Goal: Information Seeking & Learning: Learn about a topic

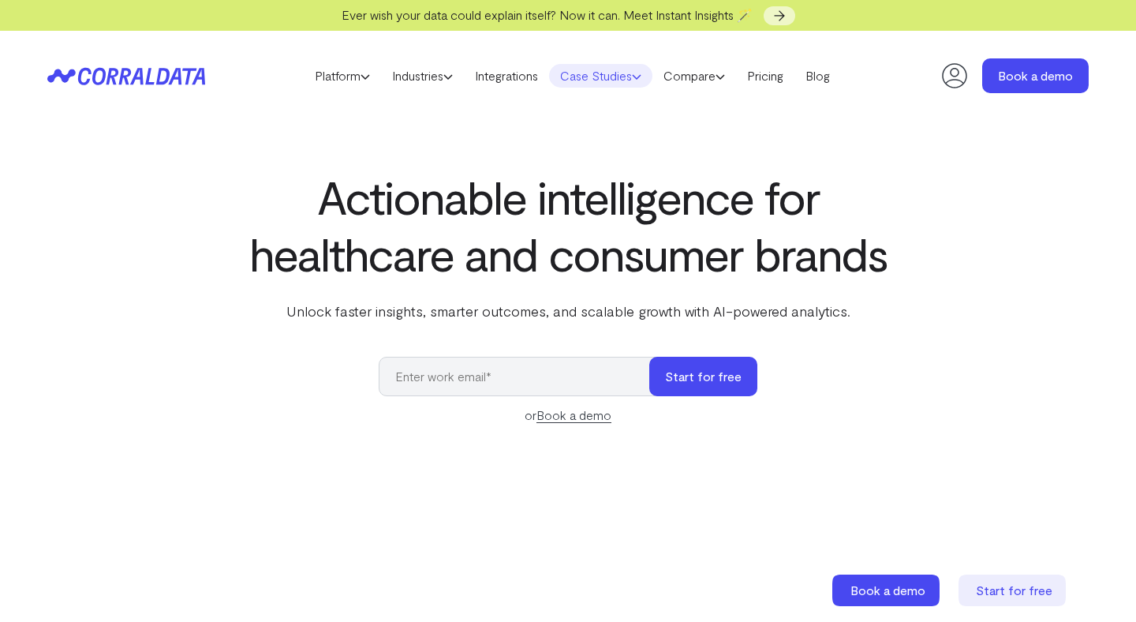
click at [602, 75] on link "Case Studies" at bounding box center [600, 76] width 103 height 24
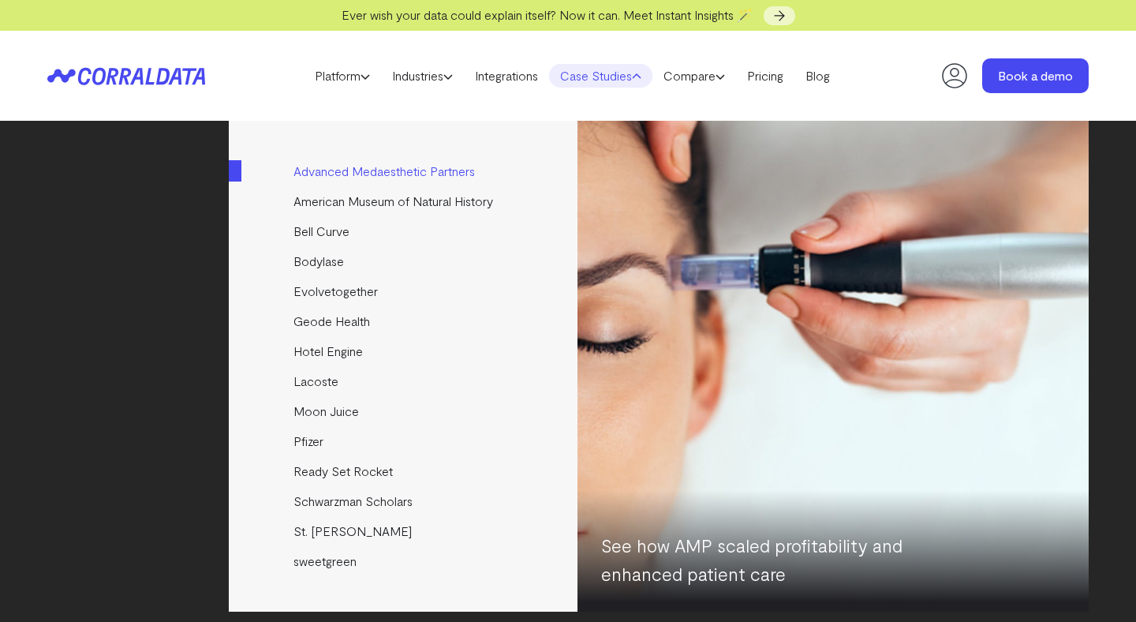
click at [322, 175] on link "Advanced Medaesthetic Partners" at bounding box center [404, 171] width 351 height 30
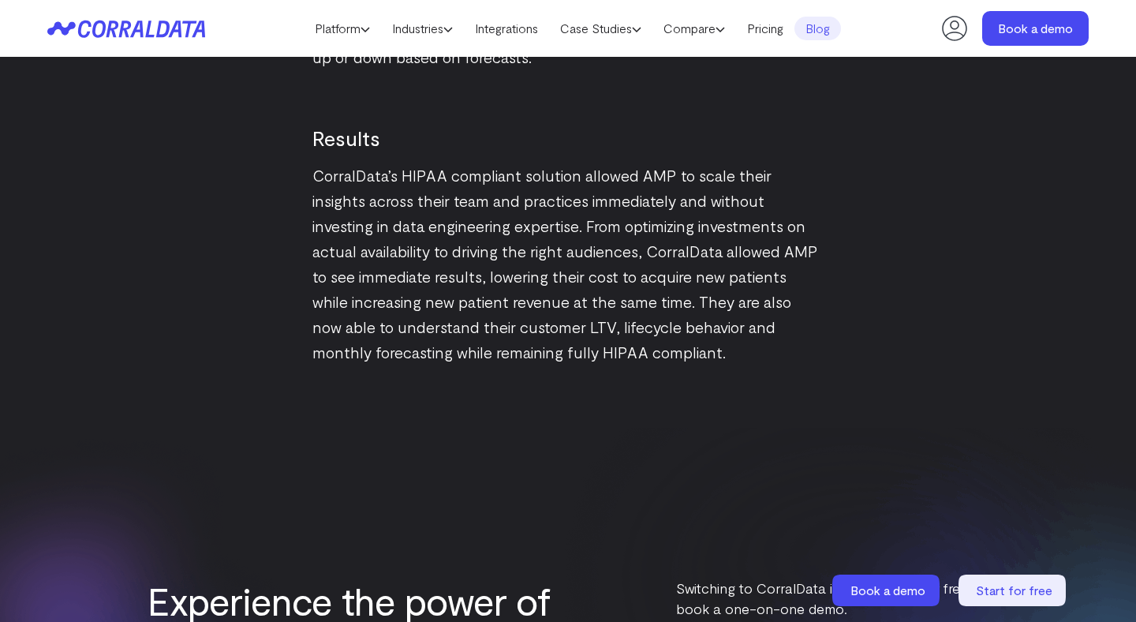
scroll to position [2296, 0]
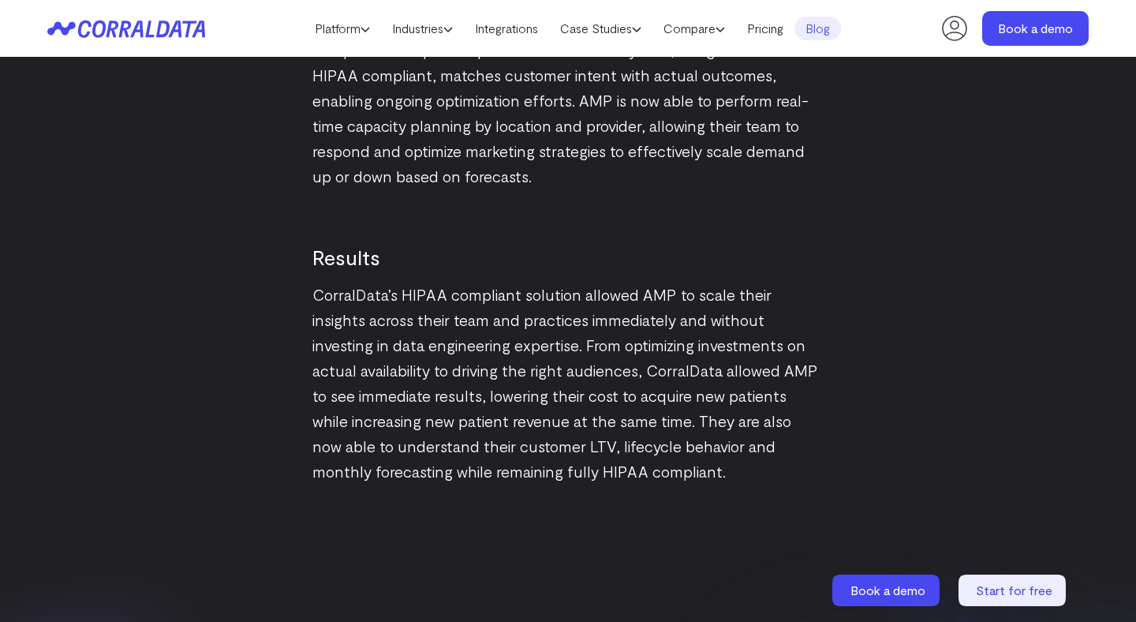
click at [695, 282] on p "CorralData’s HIPAA compliant solution allowed AMP to scale their insights acros…" at bounding box center [567, 383] width 511 height 202
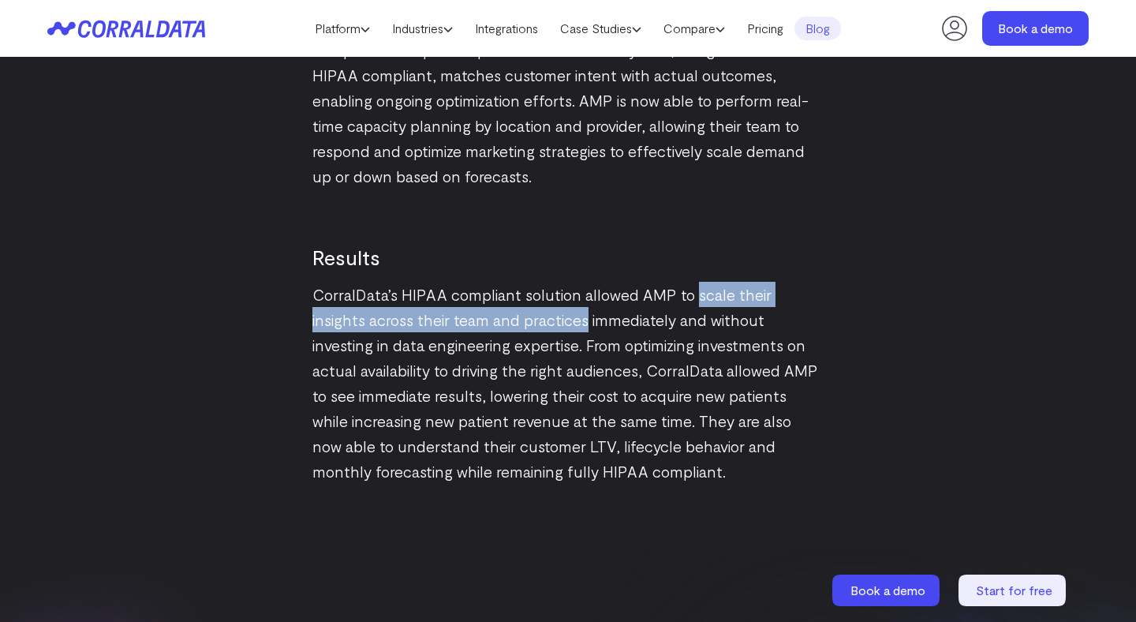
click at [587, 305] on p "CorralData’s HIPAA compliant solution allowed AMP to scale their insights acros…" at bounding box center [567, 383] width 511 height 202
copy p "scale their insights across their team and practices"
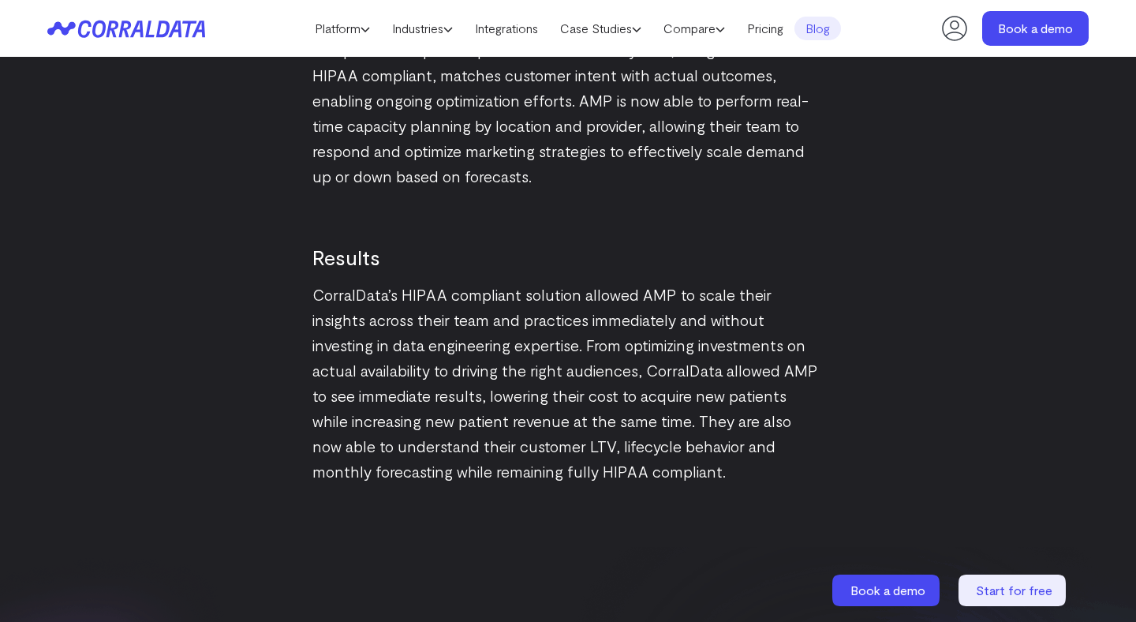
click at [738, 398] on p "CorralData’s HIPAA compliant solution allowed AMP to scale their insights acros…" at bounding box center [567, 383] width 511 height 202
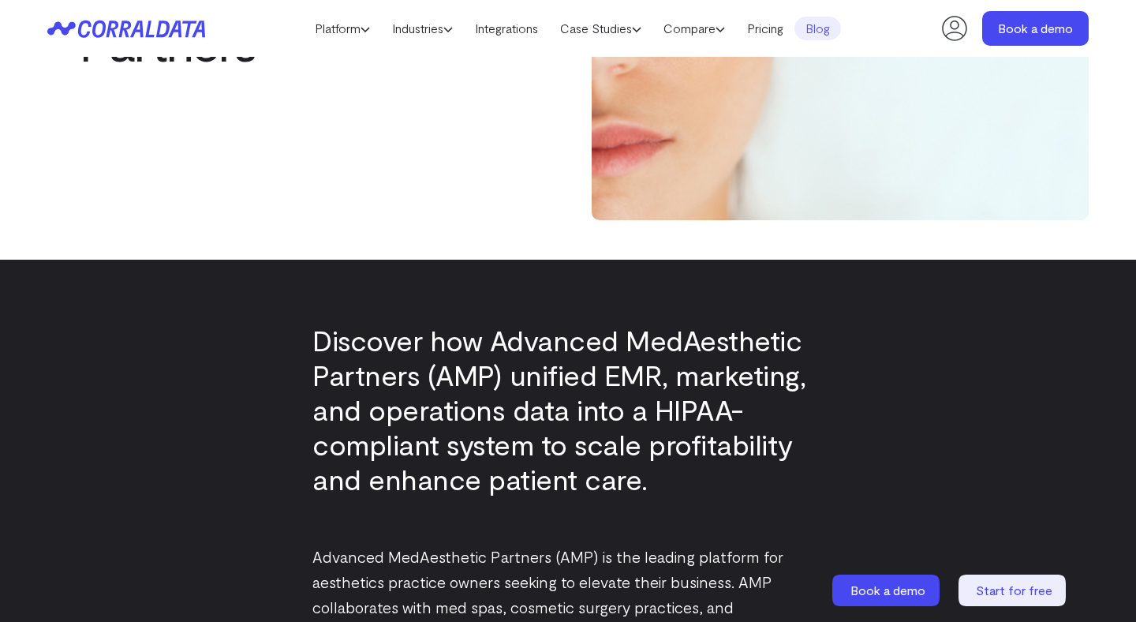
scroll to position [334, 0]
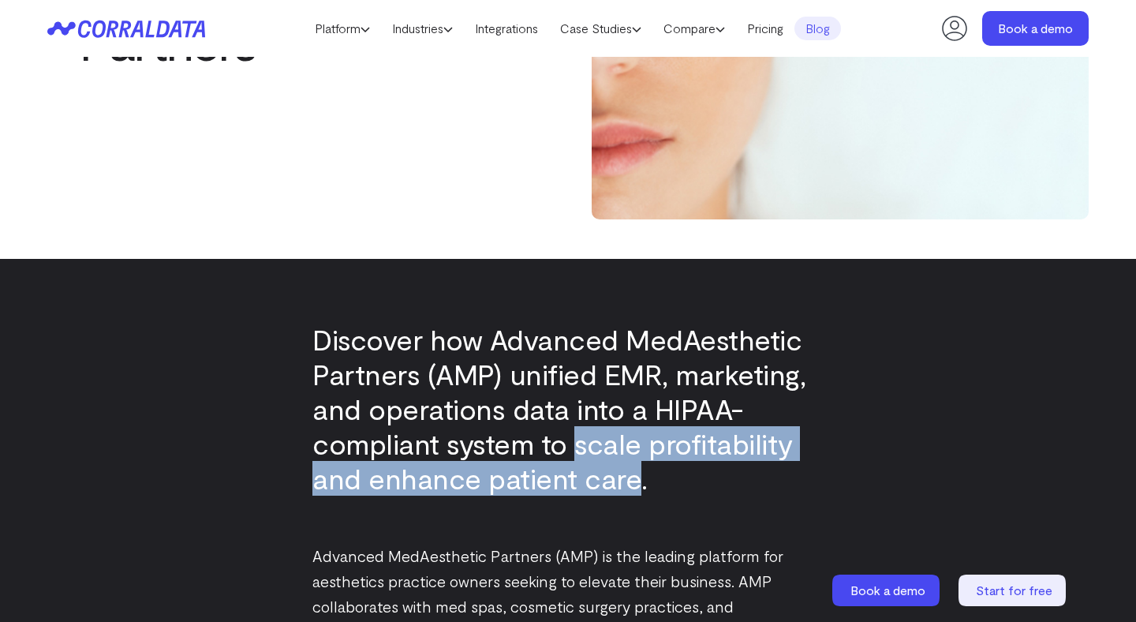
drag, startPoint x: 572, startPoint y: 446, endPoint x: 631, endPoint y: 490, distance: 73.8
click at [631, 490] on p "Discover how Advanced MedAesthetic Partners (AMP) unified EMR, marketing, and o…" at bounding box center [567, 409] width 511 height 174
copy p "scale profitability and enhance patient care"
click at [644, 459] on p "Discover how Advanced MedAesthetic Partners (AMP) unified EMR, marketing, and o…" at bounding box center [567, 409] width 511 height 174
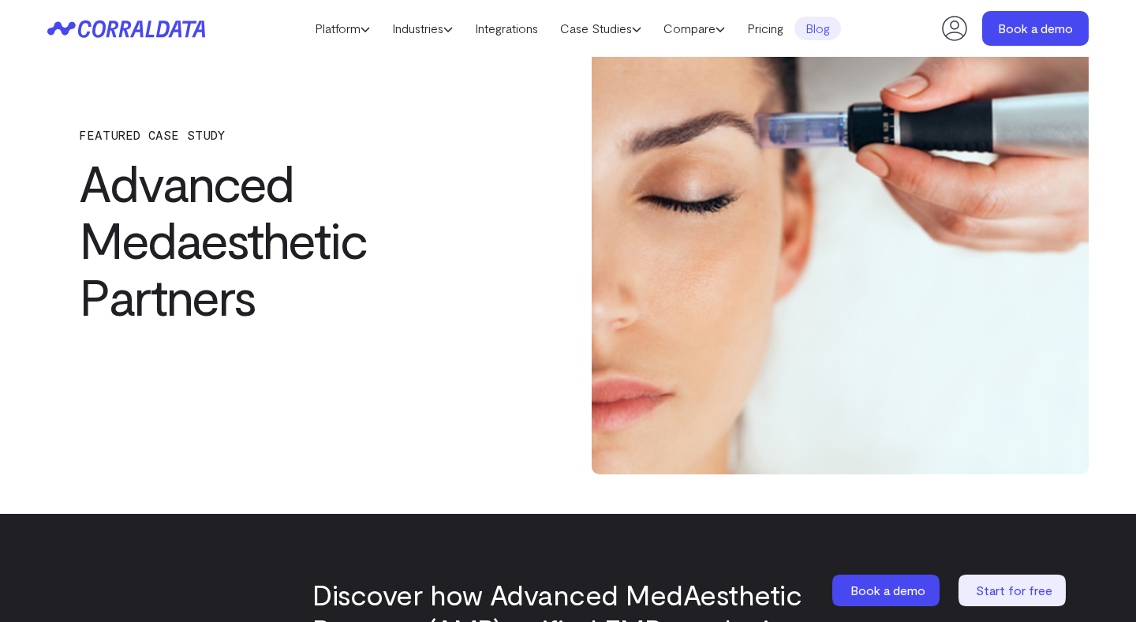
scroll to position [0, 0]
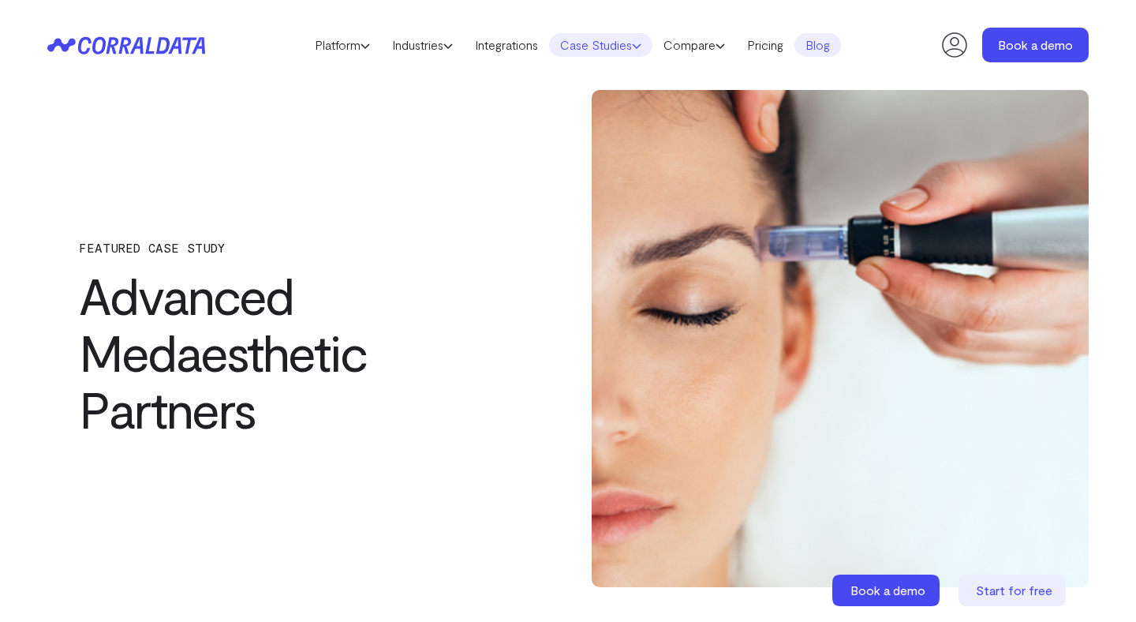
click at [597, 49] on link "Case Studies" at bounding box center [600, 45] width 103 height 24
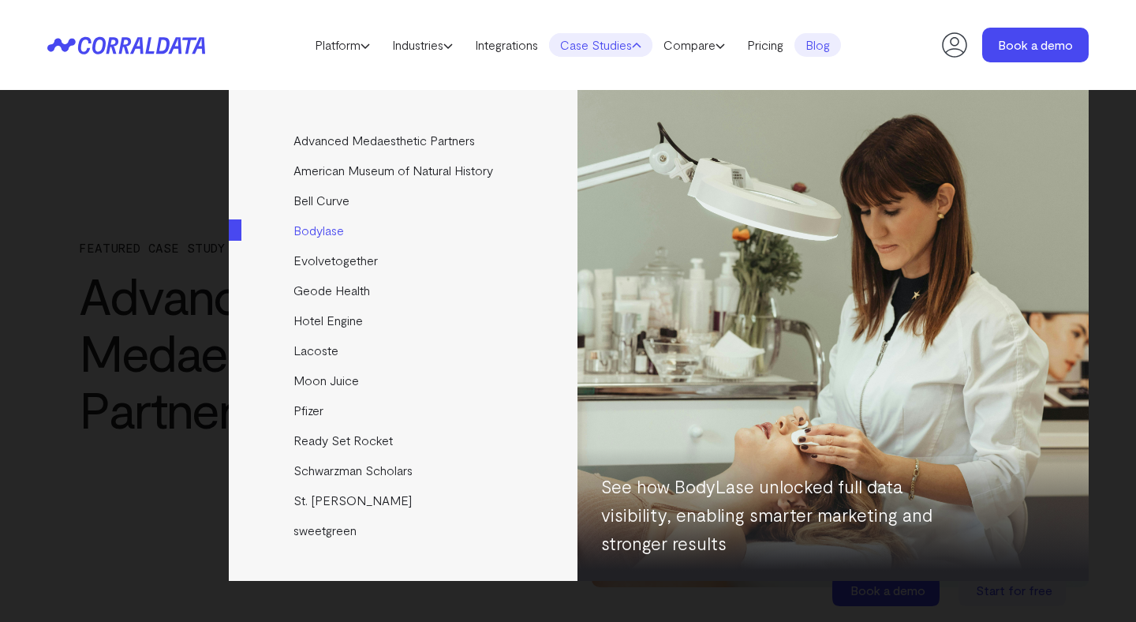
click at [325, 233] on link "Bodylase" at bounding box center [404, 230] width 351 height 30
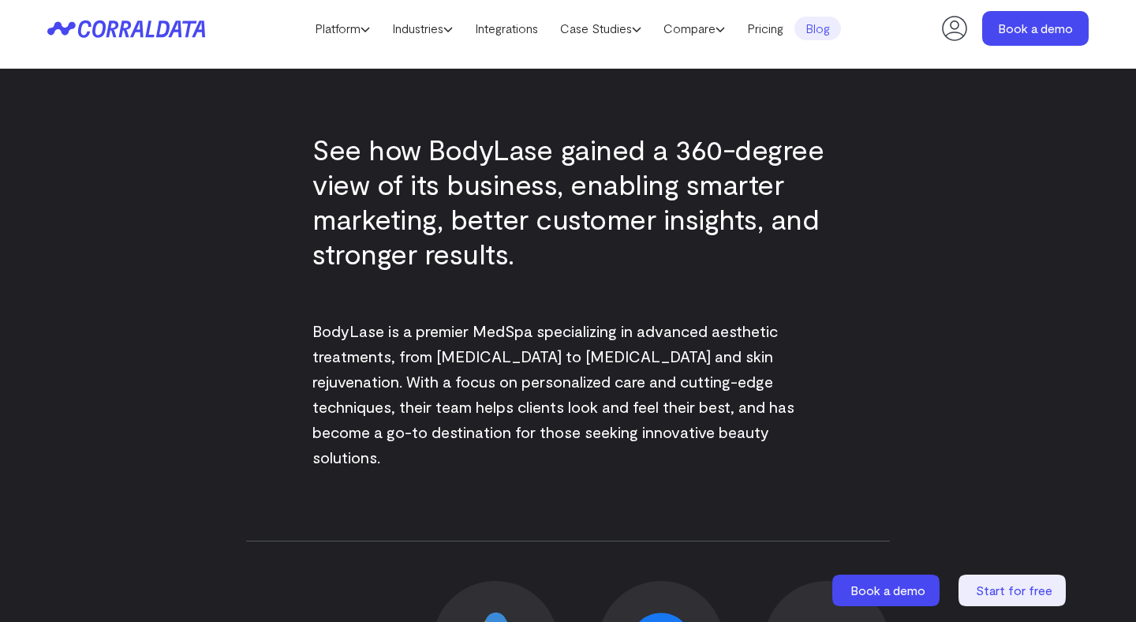
scroll to position [526, 0]
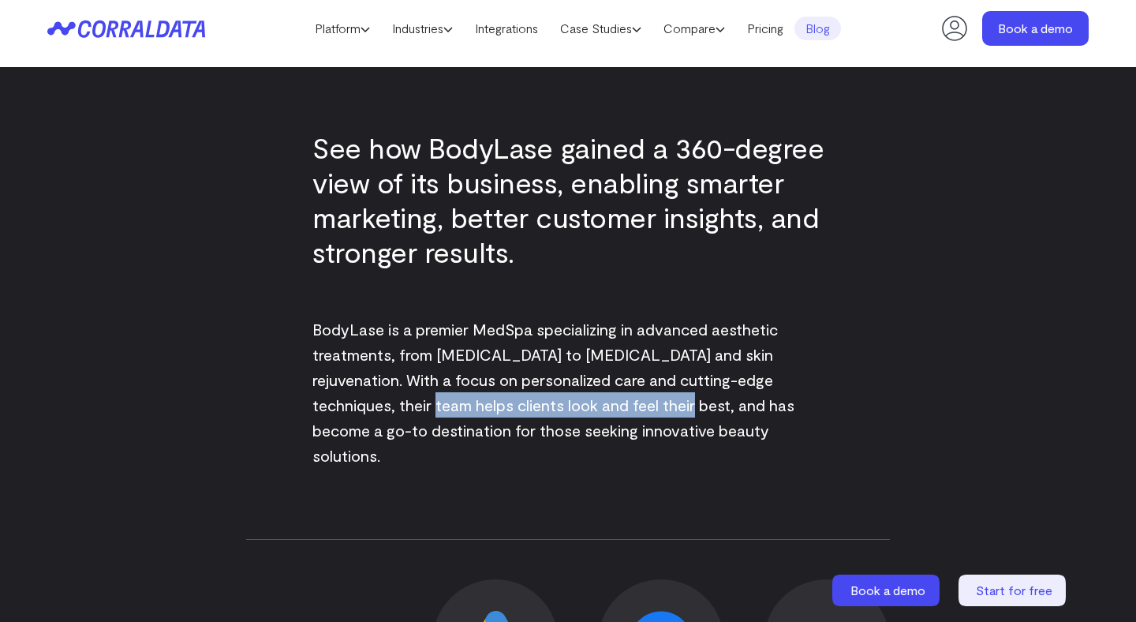
drag, startPoint x: 312, startPoint y: 406, endPoint x: 570, endPoint y: 405, distance: 257.2
click at [570, 405] on span "BodyLase is a premier MedSpa specializing in advanced aesthetic treatments, fro…" at bounding box center [553, 391] width 482 height 145
copy span "helps clients look and feel their best"
click at [570, 405] on span "BodyLase is a premier MedSpa specializing in advanced aesthetic treatments, fro…" at bounding box center [553, 391] width 482 height 145
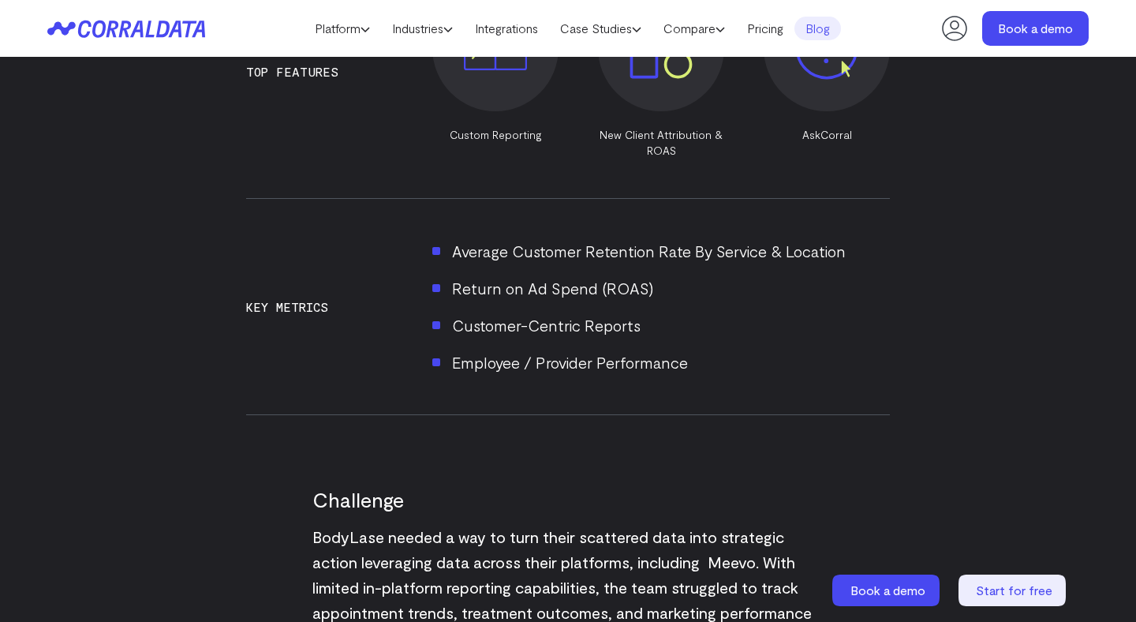
scroll to position [1436, 0]
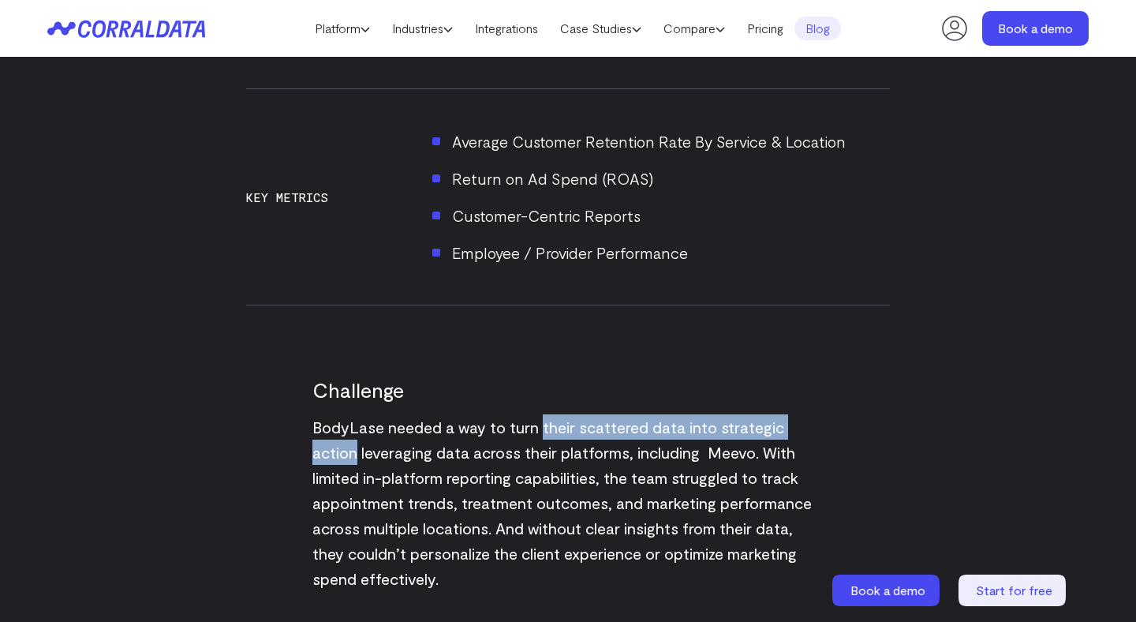
drag, startPoint x: 542, startPoint y: 402, endPoint x: 356, endPoint y: 426, distance: 187.8
click at [356, 426] on span "BodyLase needed a way to turn their scattered data into strategic action levera…" at bounding box center [561, 502] width 499 height 170
copy span "their scattered data into strategic action"
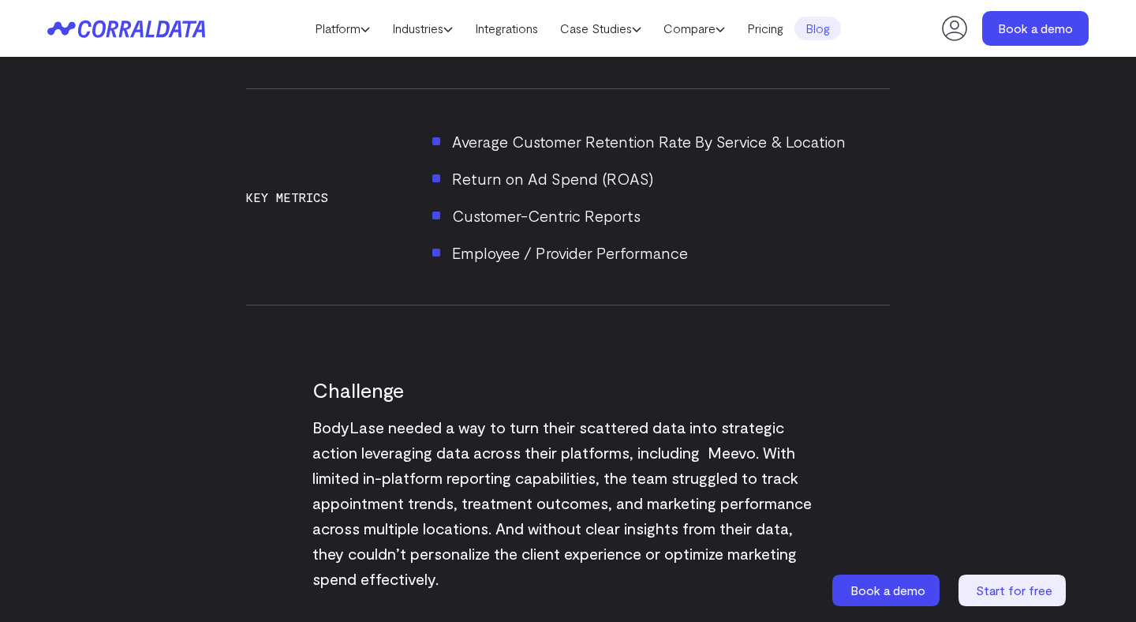
click at [547, 340] on div "Challenge BodyLase needed a way to turn their scattered data into strategic act…" at bounding box center [567, 456] width 511 height 270
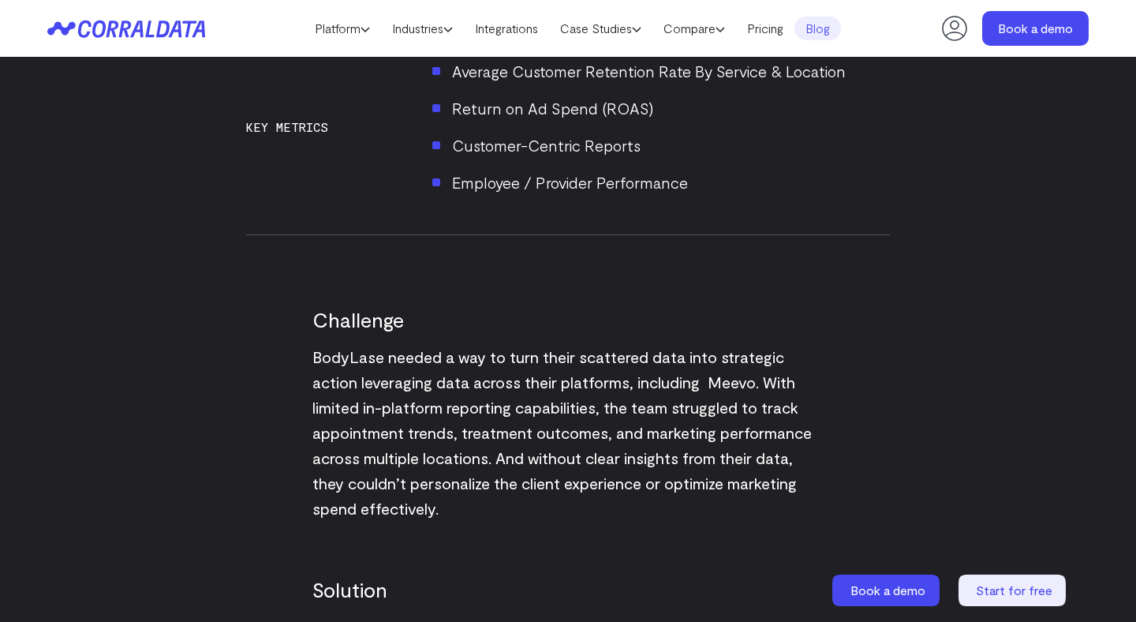
scroll to position [1507, 0]
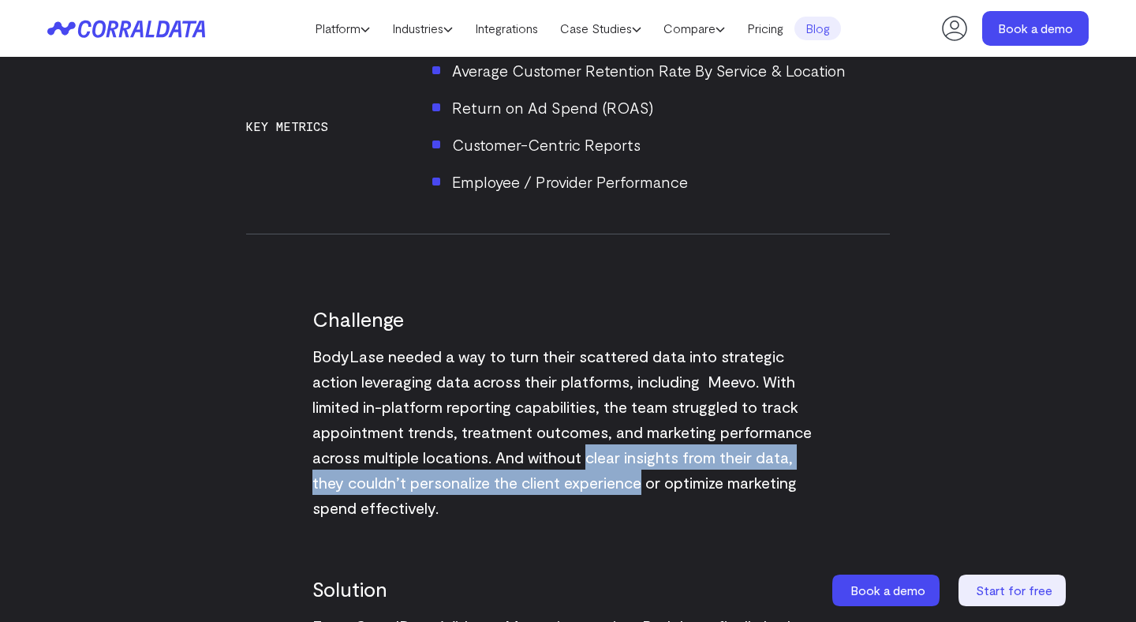
drag, startPoint x: 586, startPoint y: 435, endPoint x: 641, endPoint y: 469, distance: 64.1
click at [641, 469] on p "BodyLase needed a way to turn their scattered data into strategic action levera…" at bounding box center [567, 431] width 511 height 177
copy span "clear insights from their data, they couldn’t personalize the client experience"
click at [641, 469] on p "BodyLase needed a way to turn their scattered data into strategic action levera…" at bounding box center [567, 431] width 511 height 177
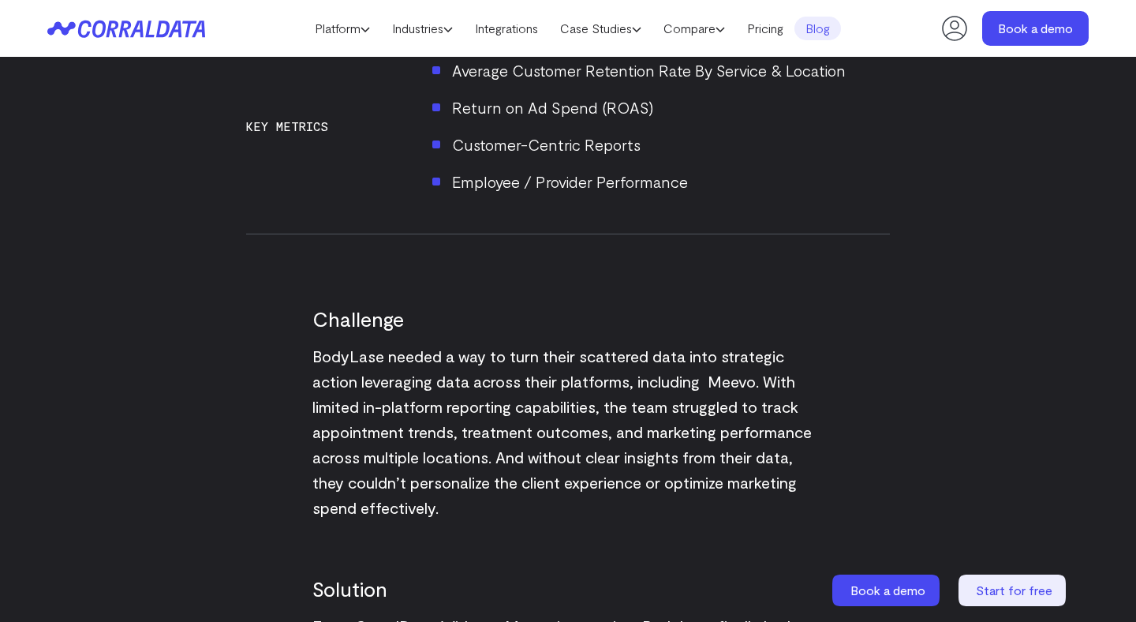
scroll to position [1601, 0]
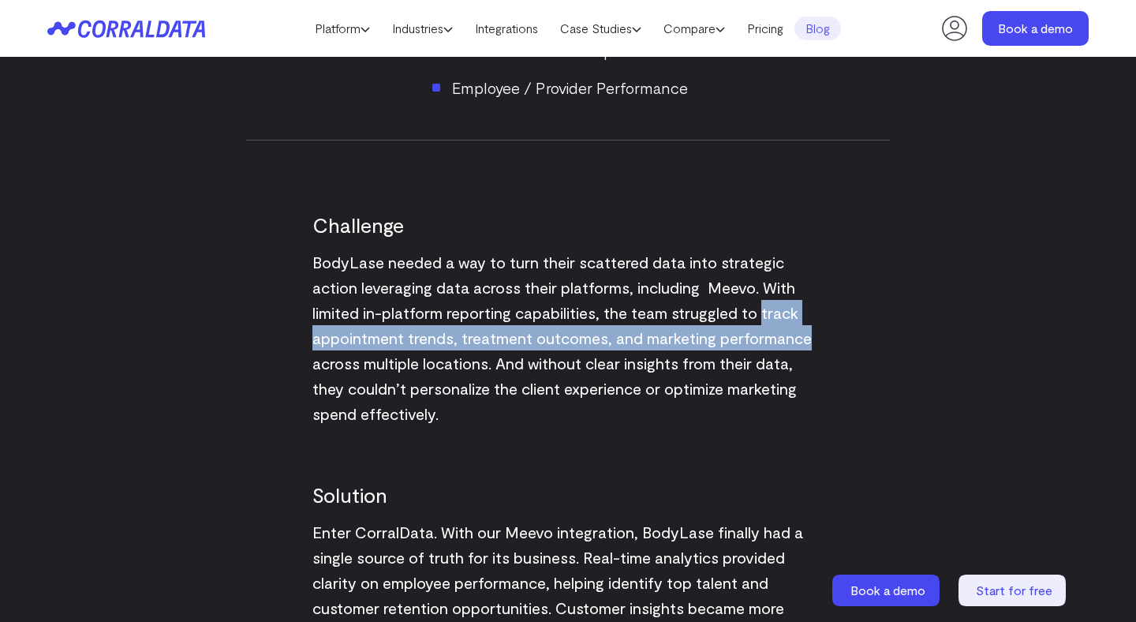
drag, startPoint x: 763, startPoint y: 290, endPoint x: 808, endPoint y: 318, distance: 52.8
click at [808, 318] on span "BodyLase needed a way to turn their scattered data into strategic action levera…" at bounding box center [561, 337] width 499 height 170
copy span "track appointment trends, treatment outcomes, and marketing performance"
click at [808, 318] on span "BodyLase needed a way to turn their scattered data into strategic action levera…" at bounding box center [561, 337] width 499 height 170
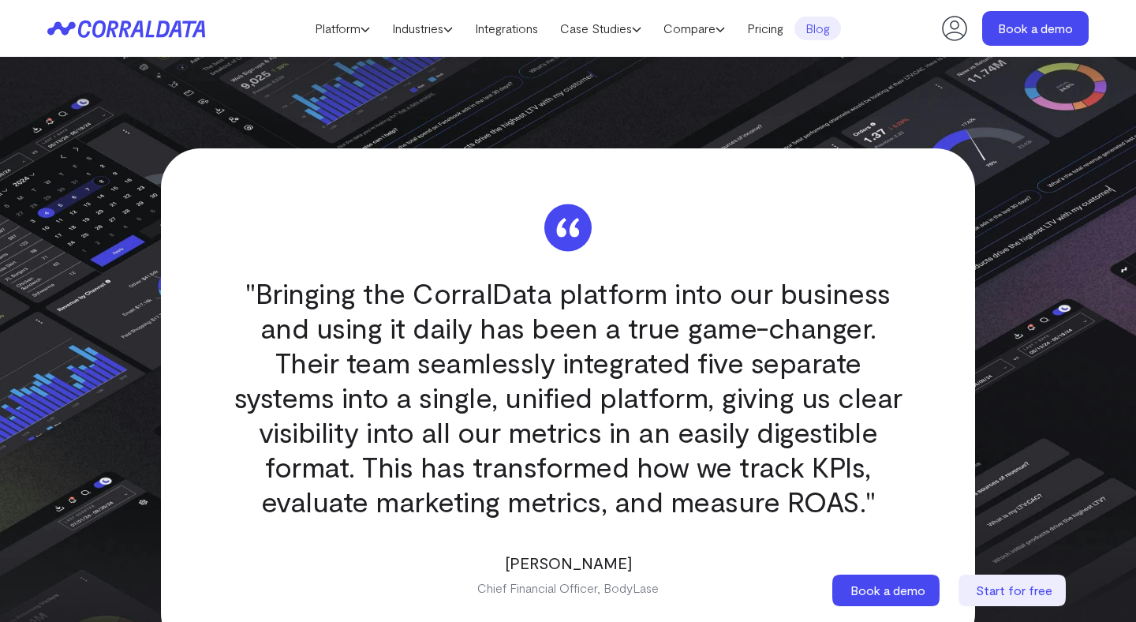
scroll to position [2632, 0]
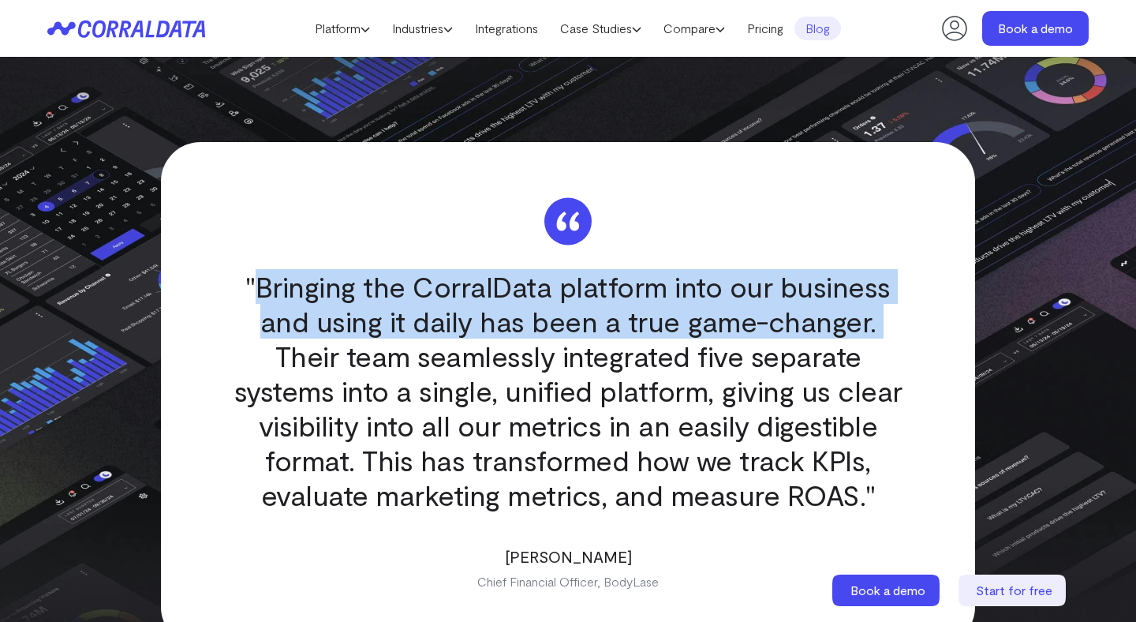
drag, startPoint x: 837, startPoint y: 301, endPoint x: 266, endPoint y: 267, distance: 572.2
click at [266, 269] on q ""Bringing the CorralData platform into our business and using it daily has been…" at bounding box center [568, 390] width 678 height 243
copy q "Bringing the CorralData platform into our business and using it daily has been …"
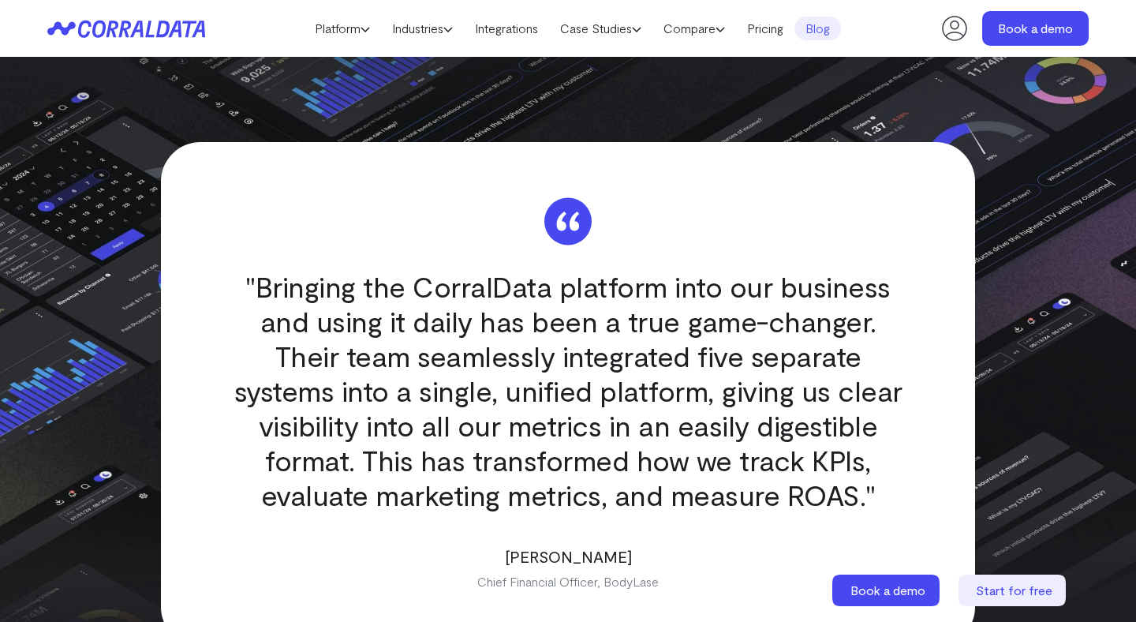
click at [614, 345] on q ""Bringing the CorralData platform into our business and using it daily has been…" at bounding box center [568, 390] width 678 height 243
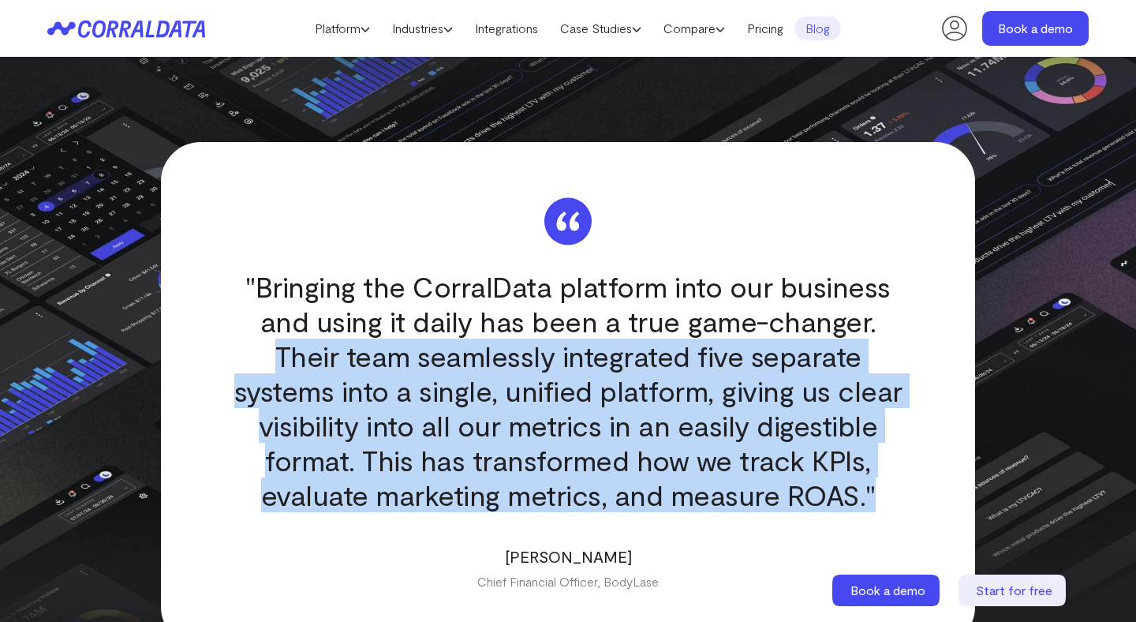
drag, startPoint x: 846, startPoint y: 297, endPoint x: 752, endPoint y: 484, distance: 209.2
click at [752, 484] on q ""Bringing the CorralData platform into our business and using it daily has been…" at bounding box center [568, 390] width 678 height 243
copy q "Their team seamlessly integrated five separate systems into a single, unified p…"
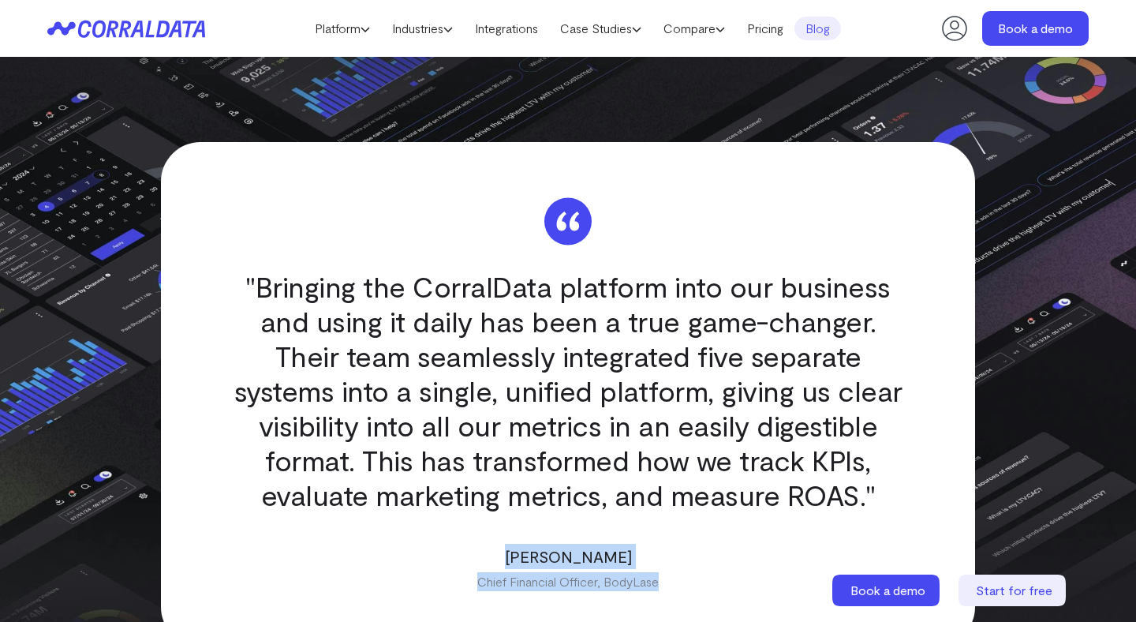
drag, startPoint x: 664, startPoint y: 557, endPoint x: 524, endPoint y: 529, distance: 143.1
click at [524, 529] on div ""Bringing the CorralData platform into our business and using it daily has been…" at bounding box center [568, 394] width 814 height 504
copy div "Eric Albright Chief Financial Officer, BodyLase"
click at [524, 544] on p "[PERSON_NAME]" at bounding box center [568, 556] width 678 height 25
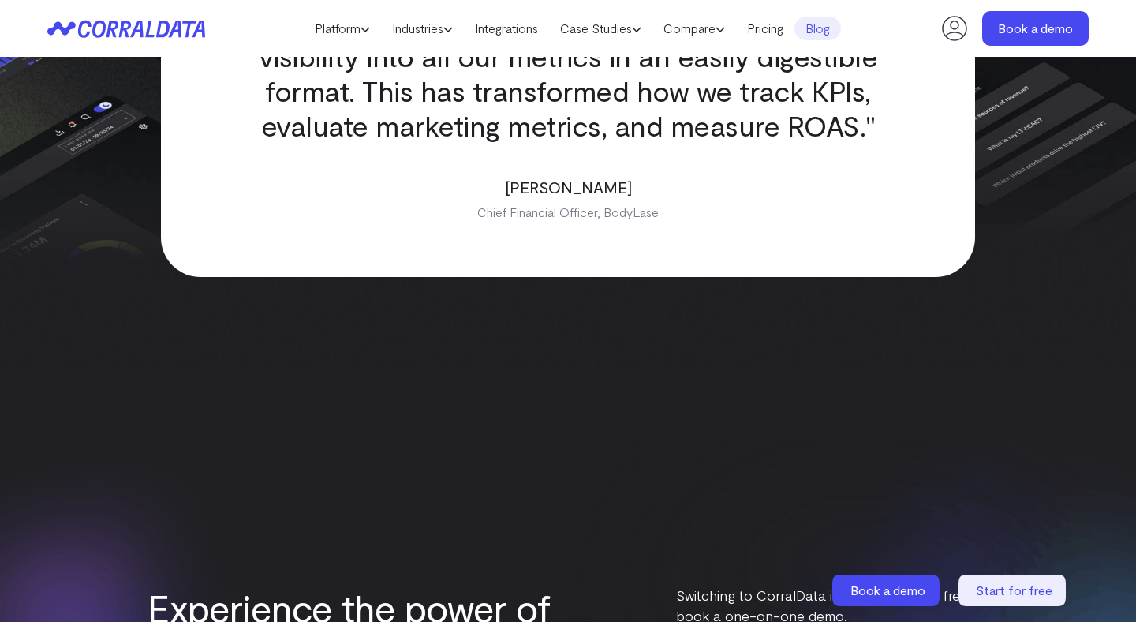
scroll to position [3123, 0]
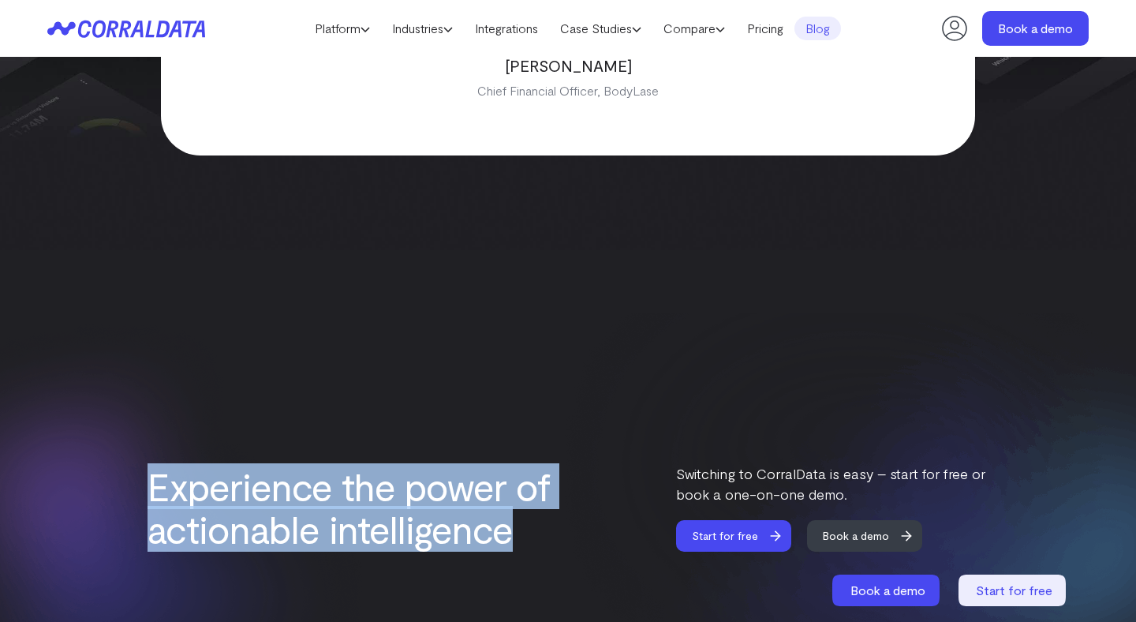
drag, startPoint x: 523, startPoint y: 507, endPoint x: 110, endPoint y: 456, distance: 416.5
click at [110, 463] on div "Experience the power of actionable intelligence Switching to CorralData is easy…" at bounding box center [568, 507] width 1136 height 88
copy h2 "Experience the power of actionable intelligence"
click at [499, 475] on h2 "Experience the power of actionable intelligence" at bounding box center [357, 507] width 418 height 85
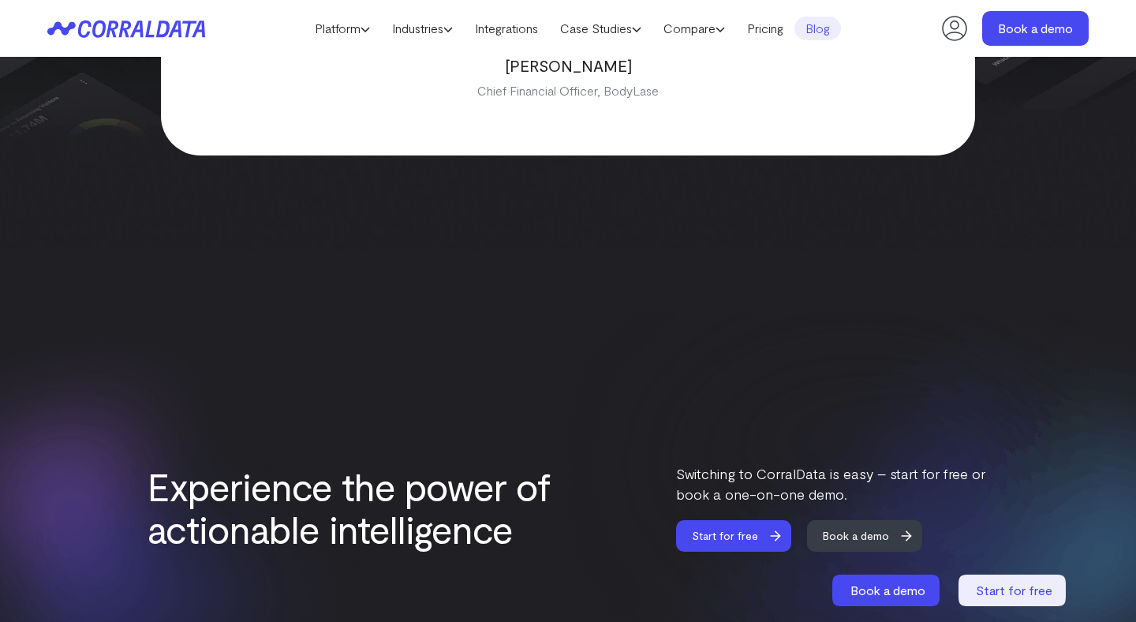
click at [681, 317] on img at bounding box center [843, 505] width 586 height 394
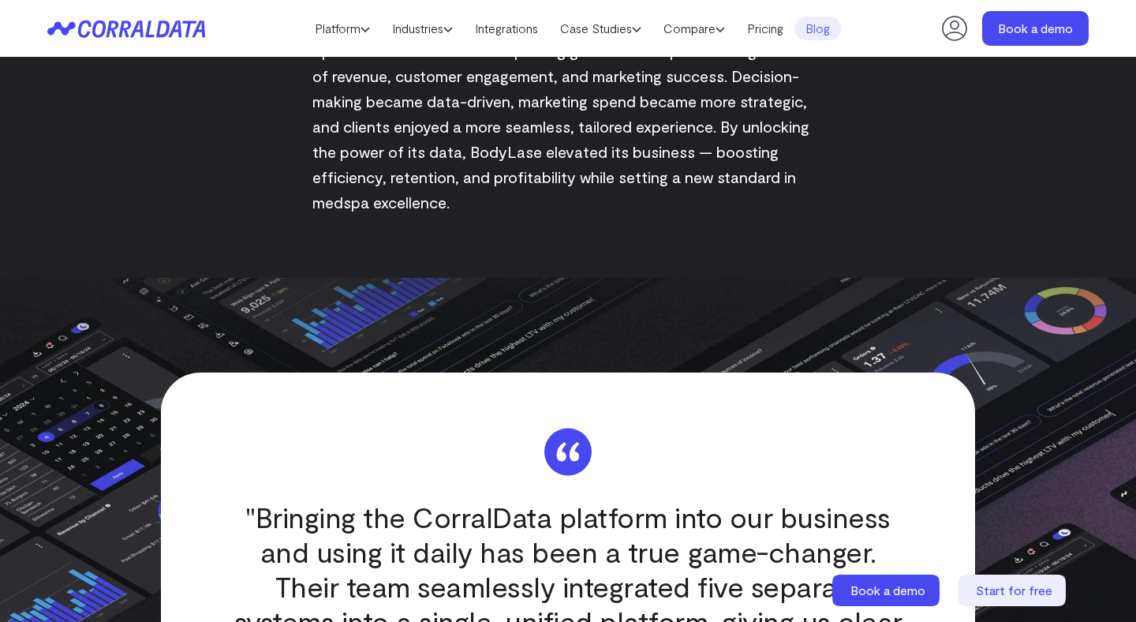
scroll to position [2244, 0]
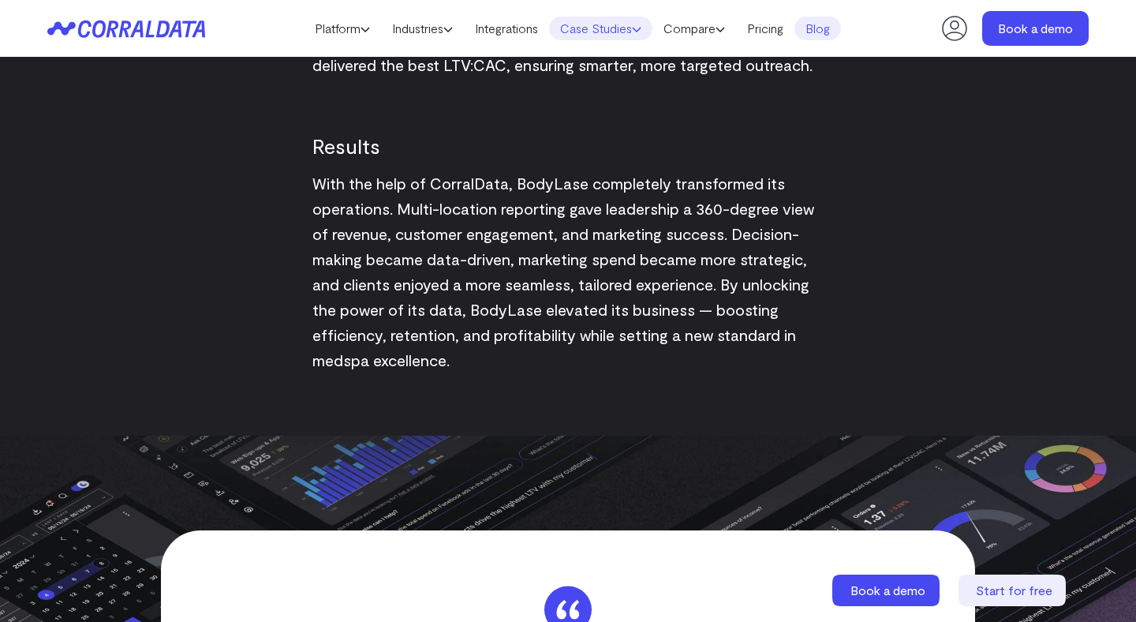
click at [610, 31] on link "Case Studies" at bounding box center [600, 29] width 103 height 24
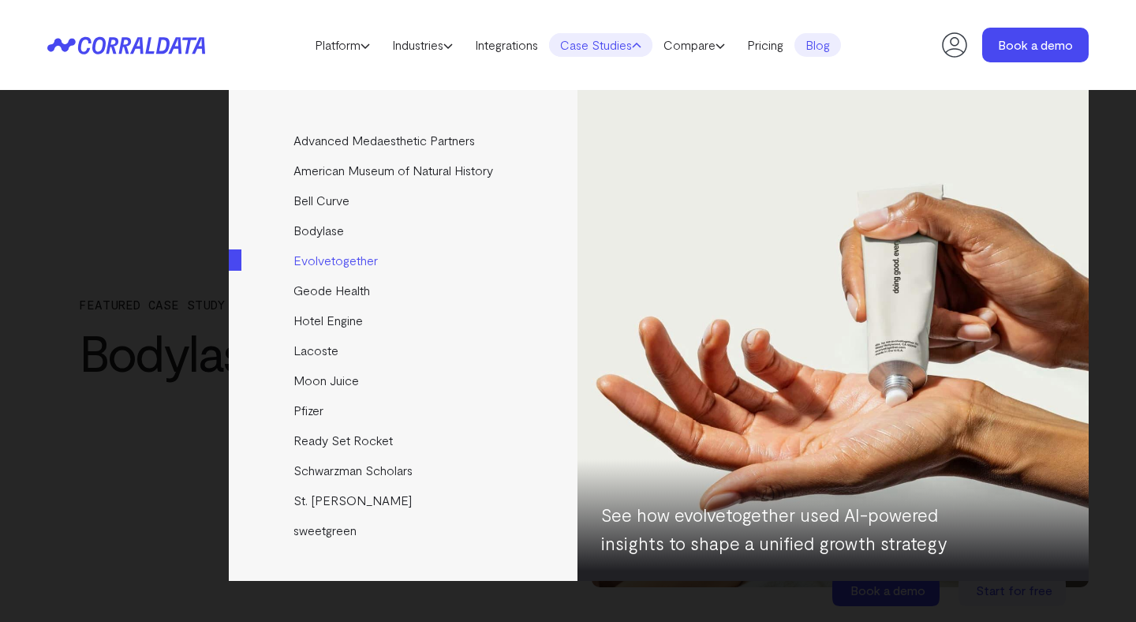
click at [319, 256] on link "Evolvetogether" at bounding box center [404, 260] width 351 height 30
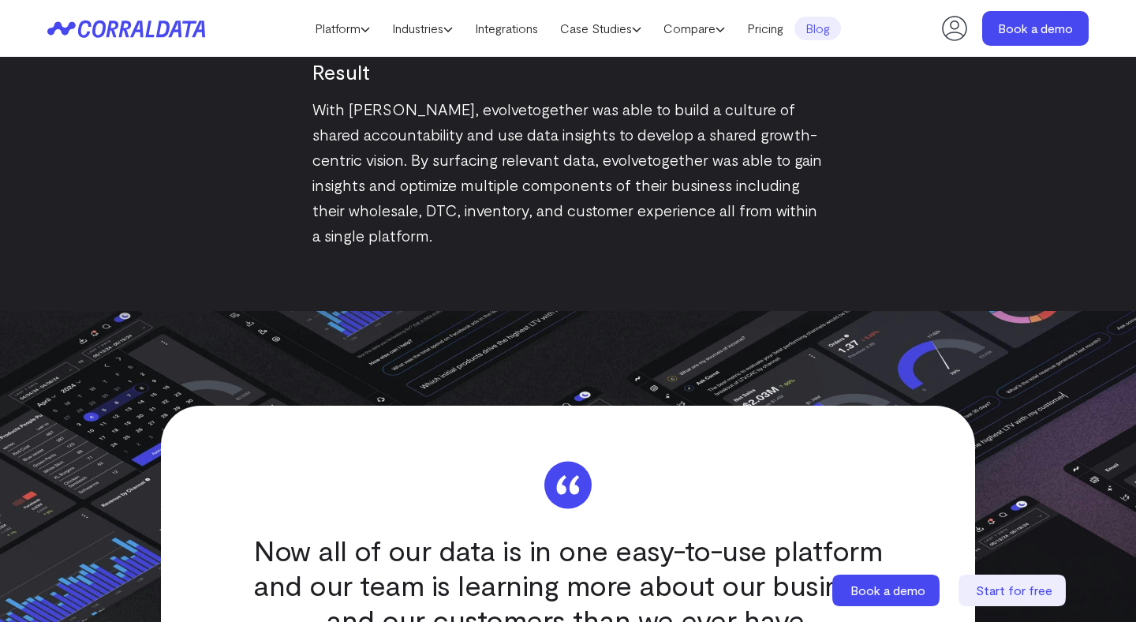
scroll to position [2558, 0]
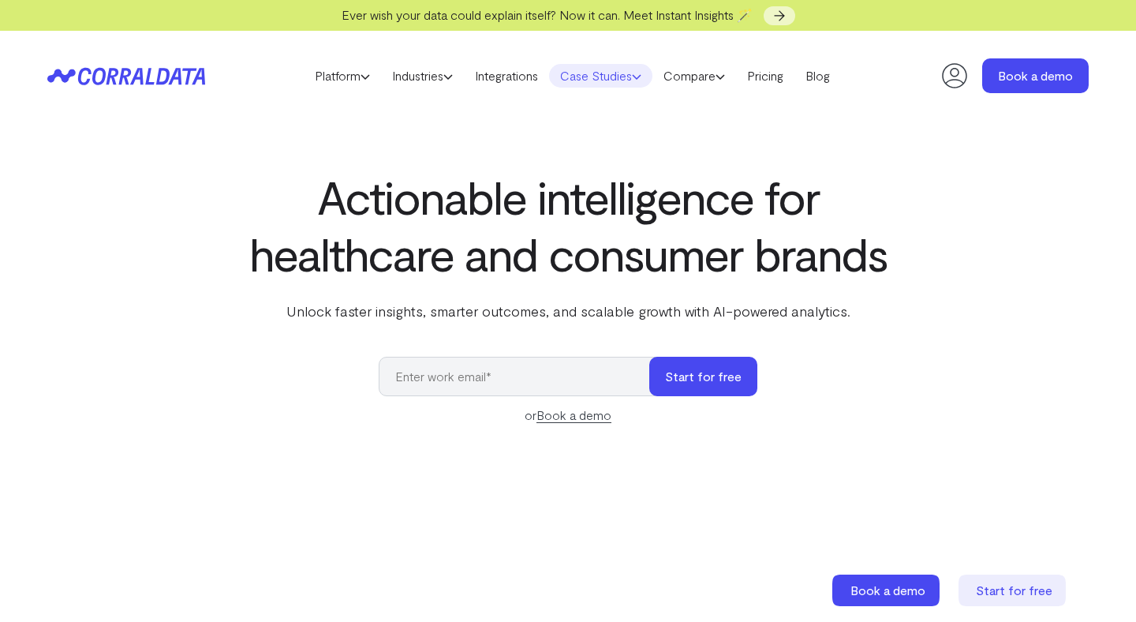
click at [615, 74] on link "Case Studies" at bounding box center [600, 76] width 103 height 24
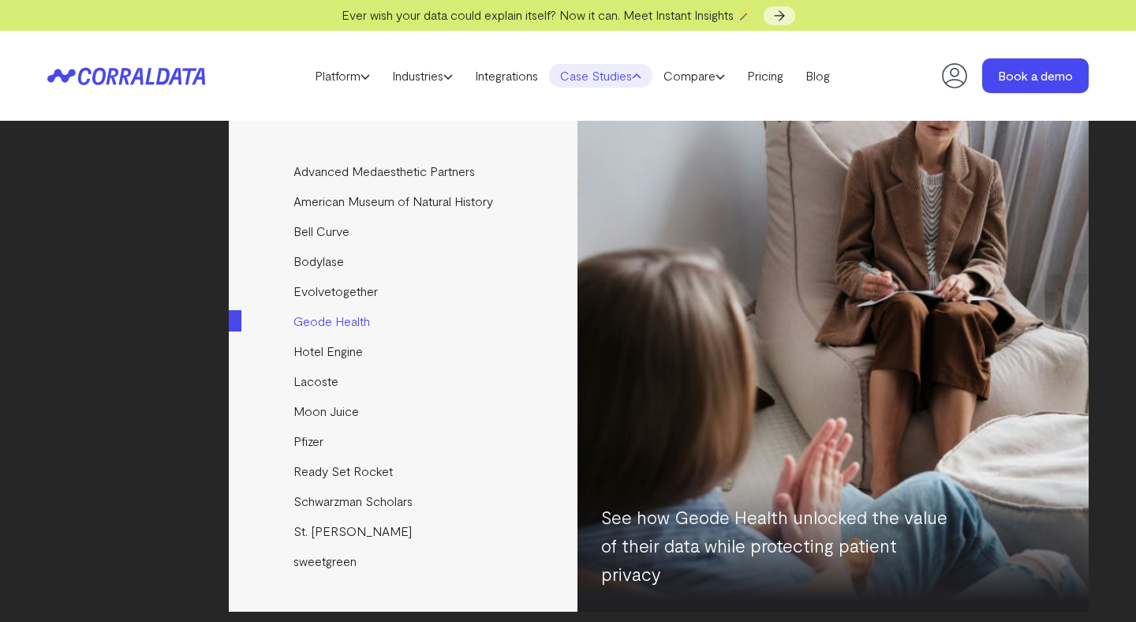
click at [308, 324] on link "Geode Health" at bounding box center [404, 321] width 351 height 30
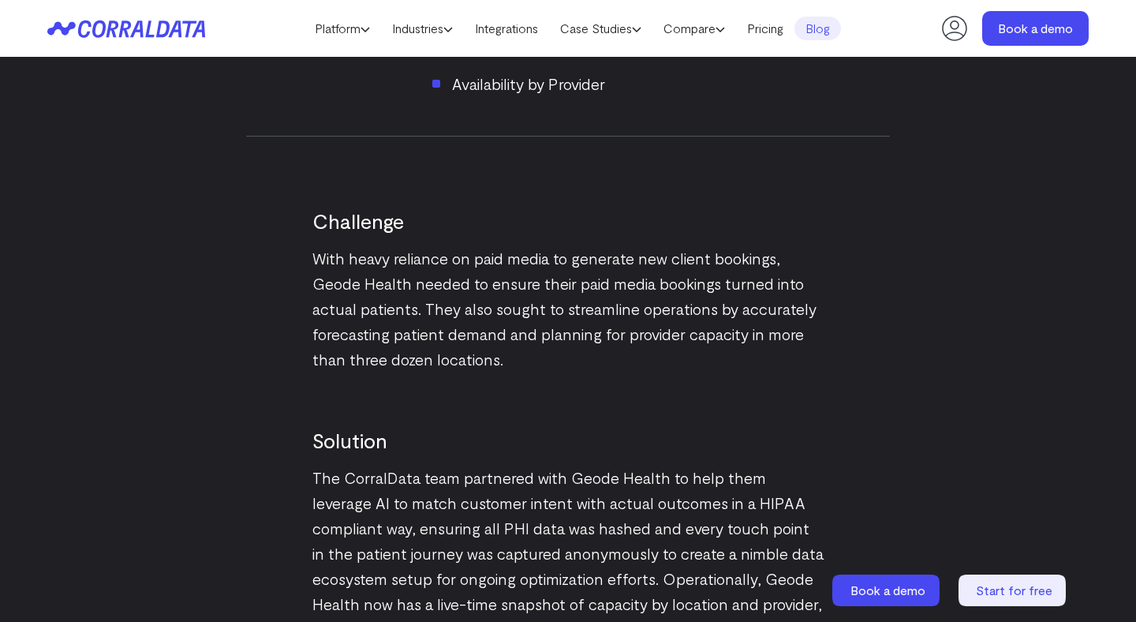
scroll to position [1688, 0]
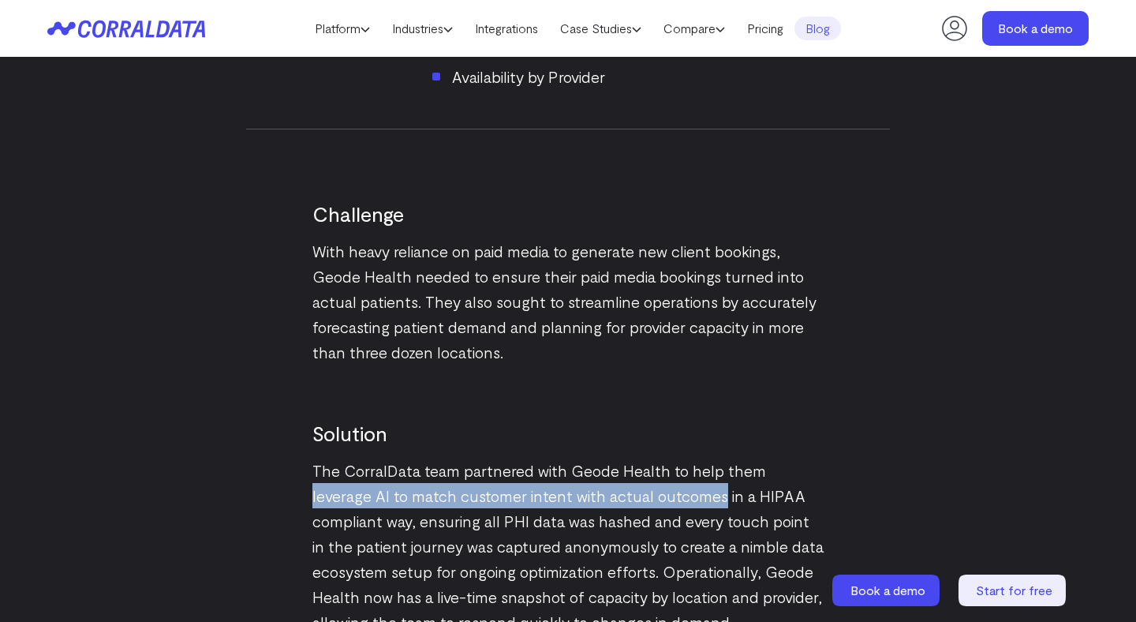
drag, startPoint x: 760, startPoint y: 432, endPoint x: 658, endPoint y: 461, distance: 106.4
click at [658, 461] on p "The CorralData team partnered with Geode Health to help them leverage AI to mat…" at bounding box center [567, 546] width 511 height 177
copy p "leverage AI to match customer intent with actual outcomes"
click at [658, 461] on p "The CorralData team partnered with Geode Health to help them leverage AI to mat…" at bounding box center [567, 546] width 511 height 177
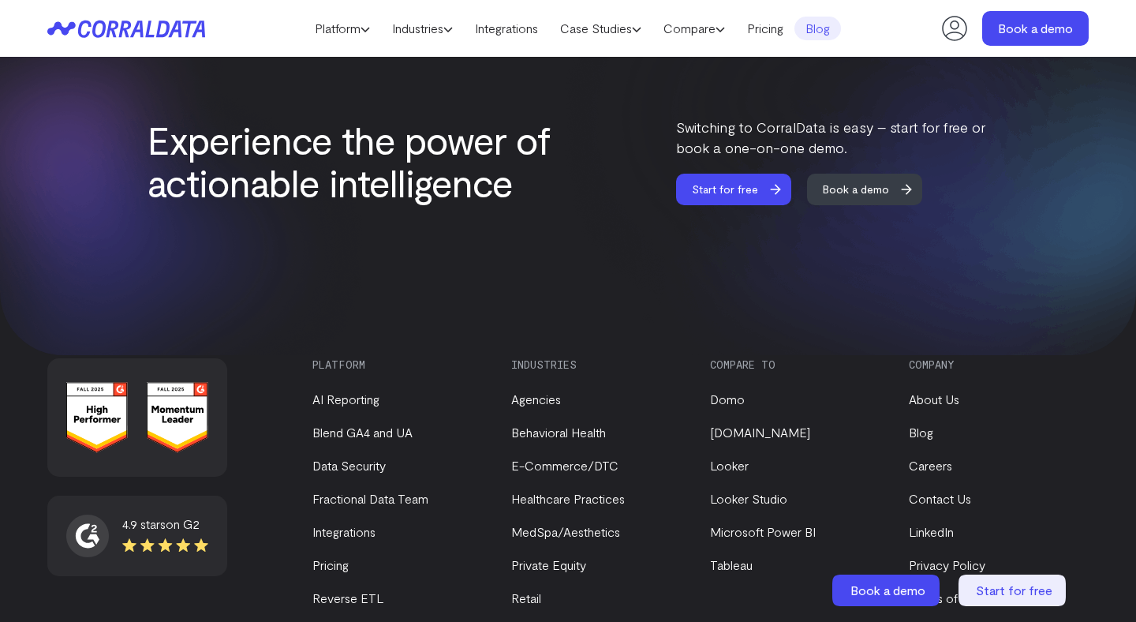
scroll to position [3379, 0]
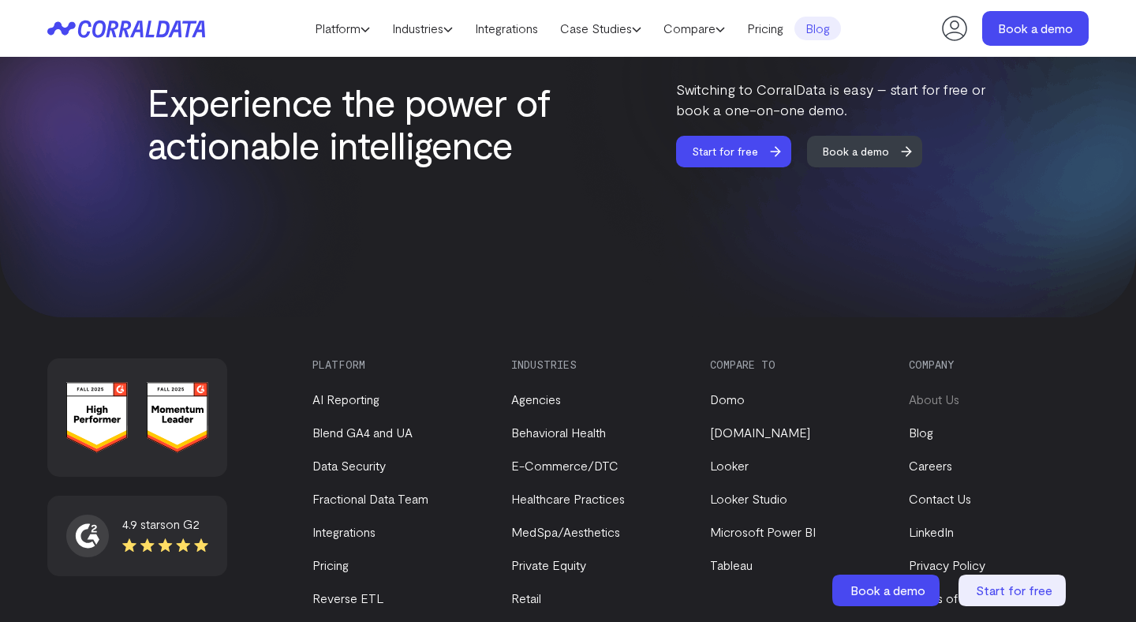
click at [937, 391] on link "About Us" at bounding box center [934, 398] width 50 height 15
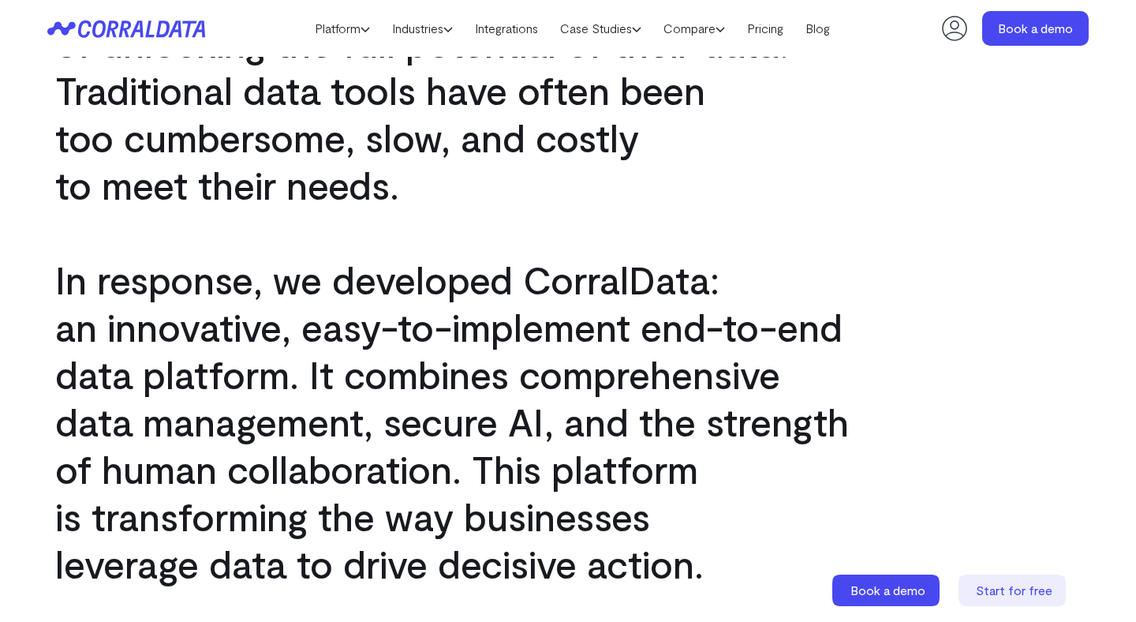
scroll to position [911, 0]
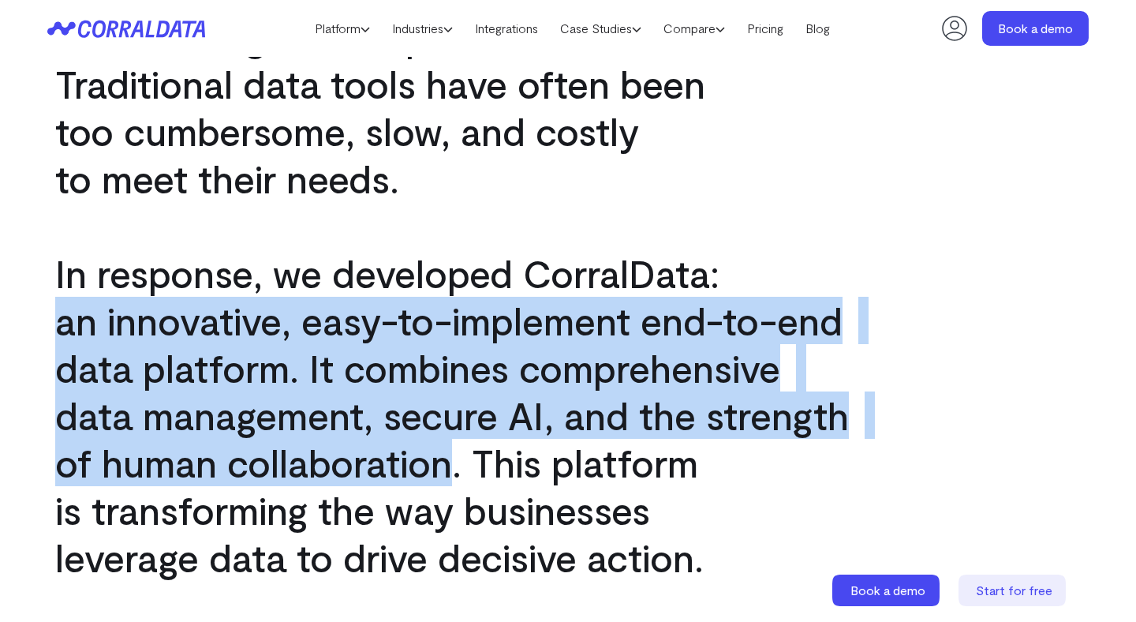
drag, startPoint x: 56, startPoint y: 323, endPoint x: 450, endPoint y: 469, distance: 420.3
click at [450, 469] on p "In response, we developed CorralData: an innovative, easy-to-implement end-to-e…" at bounding box center [567, 414] width 1057 height 331
copy p "an innovative, easy-to-implement end-to-end data platform. It combines comprehe…"
click at [450, 469] on span "of human collaboration. This platform" at bounding box center [376, 462] width 674 height 47
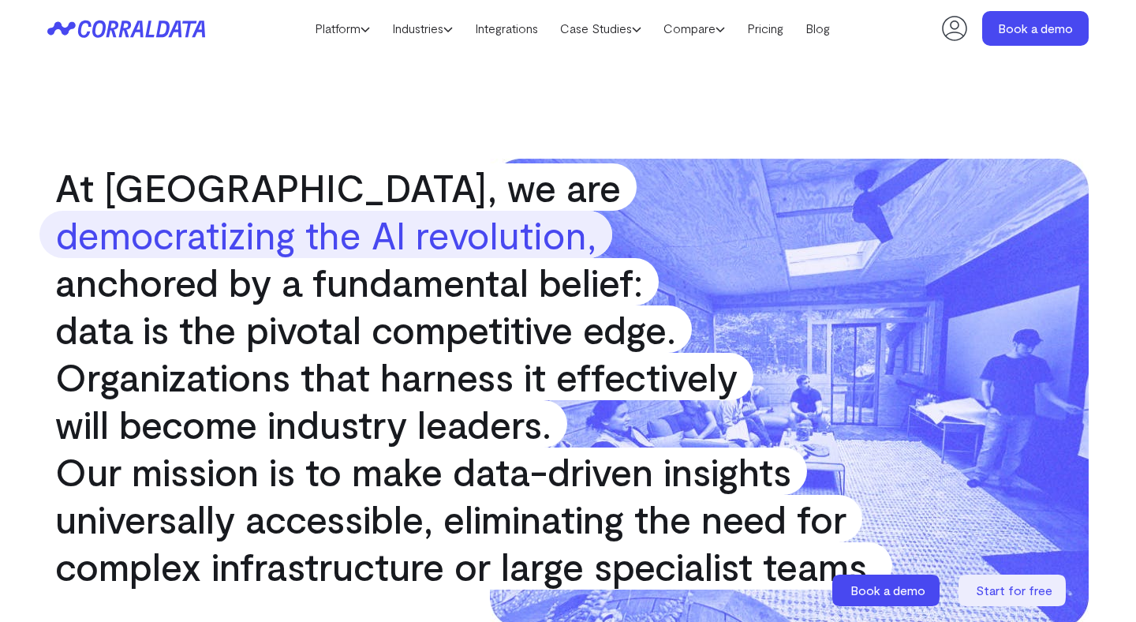
scroll to position [0, 0]
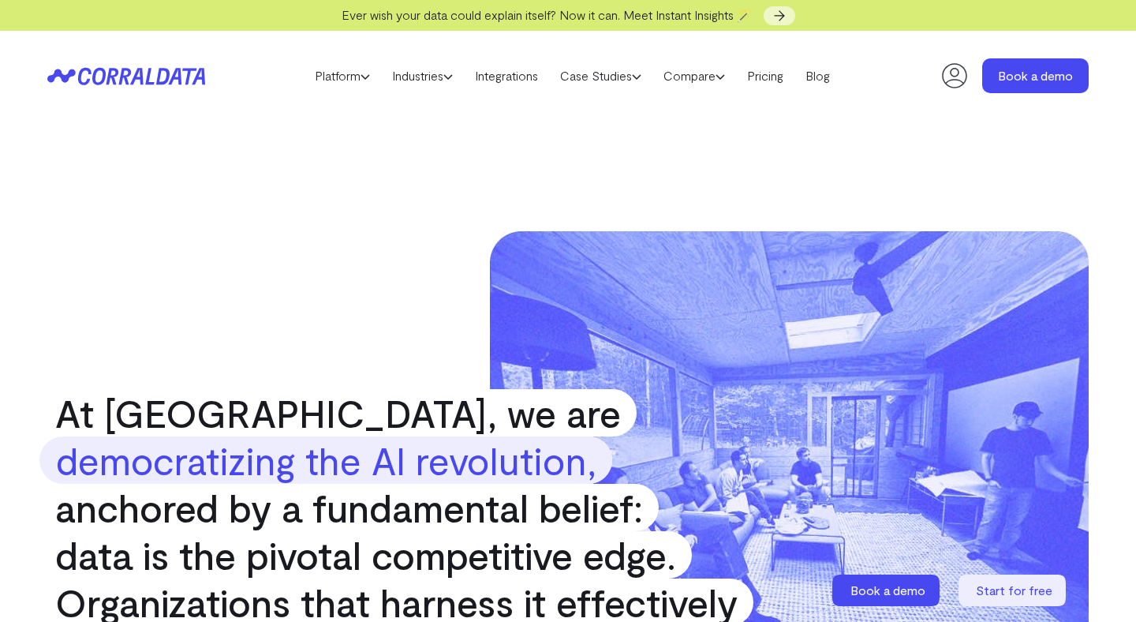
click at [144, 69] on icon at bounding box center [126, 76] width 158 height 18
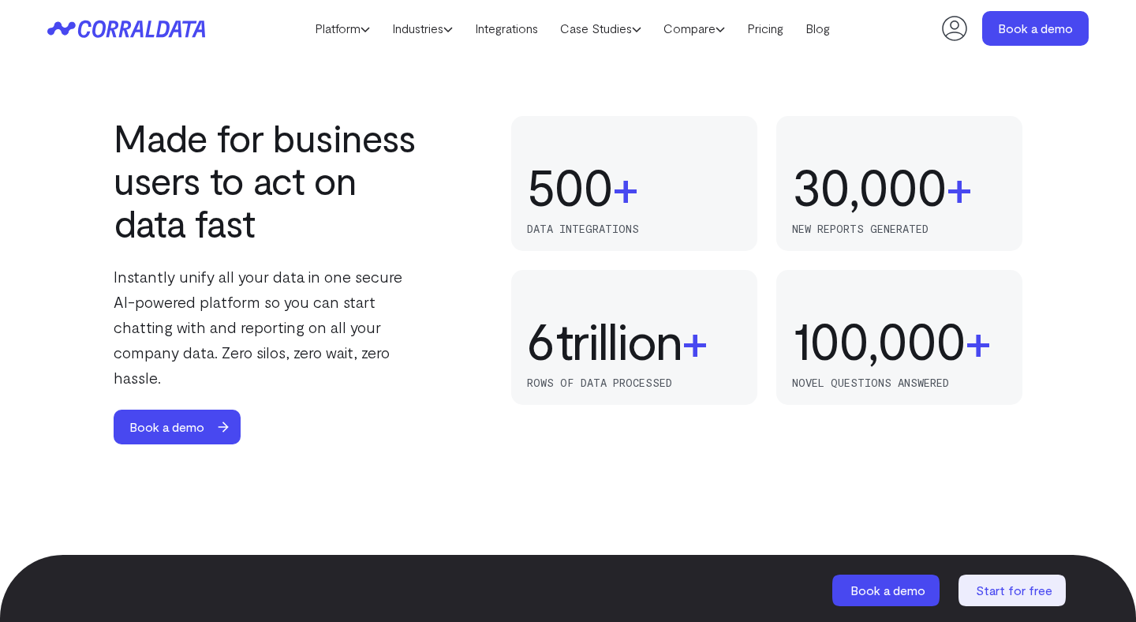
scroll to position [1052, 0]
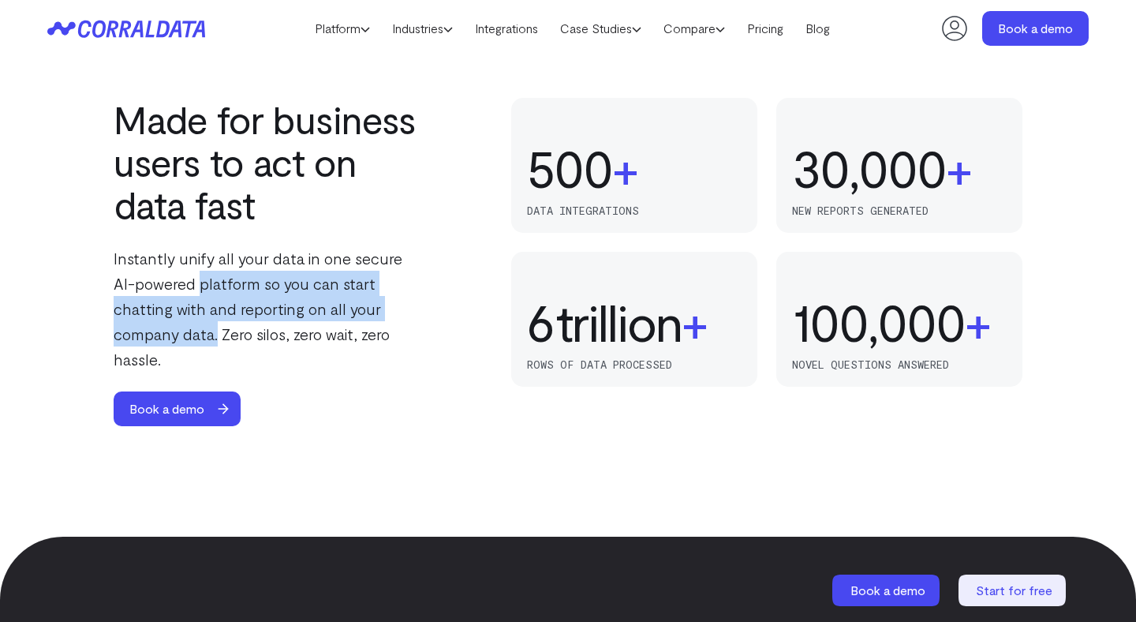
drag, startPoint x: 178, startPoint y: 286, endPoint x: 428, endPoint y: 307, distance: 250.1
click at [428, 307] on div "Made for business users to act on data fast Instantly unify all your data in on…" at bounding box center [568, 262] width 909 height 328
copy p "platform so you can start chatting with and reporting on all your company data."
click at [428, 307] on div "Made for business users to act on data fast Instantly unify all your data in on…" at bounding box center [568, 262] width 909 height 328
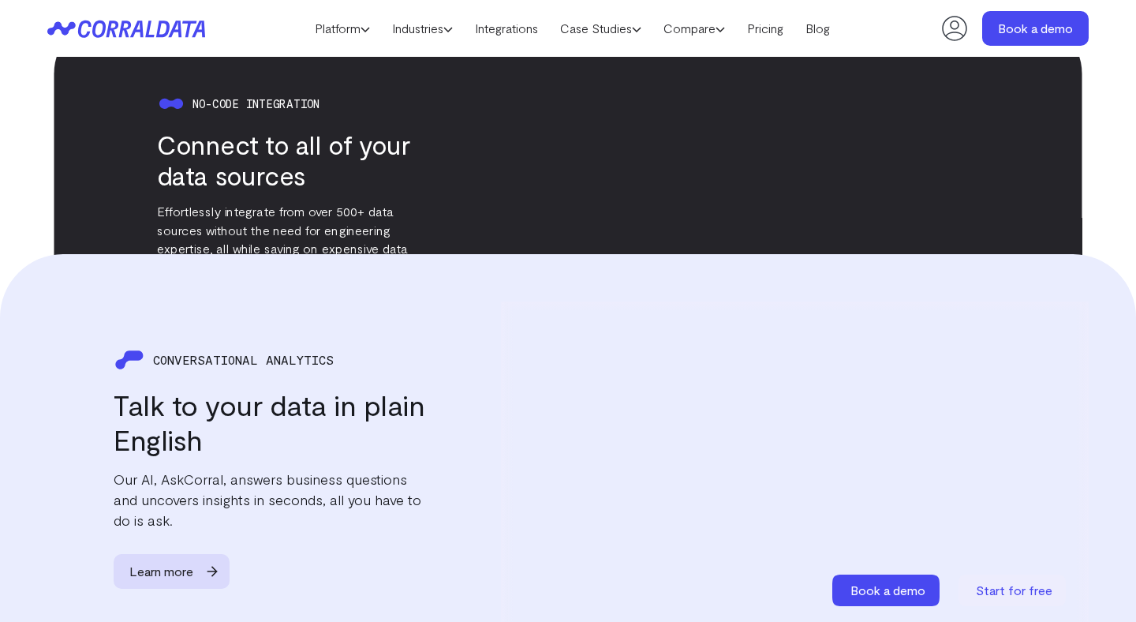
scroll to position [1857, 0]
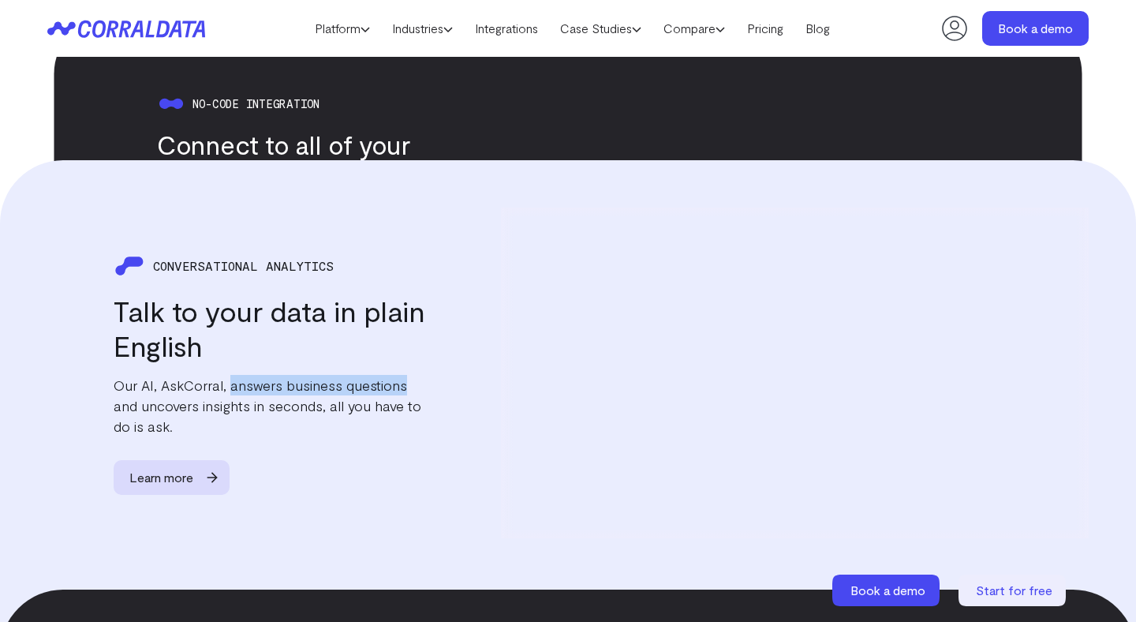
drag, startPoint x: 231, startPoint y: 359, endPoint x: 402, endPoint y: 356, distance: 171.2
click at [402, 375] on p "Our AI, AskCorral, answers business questions and uncovers insights in seconds,…" at bounding box center [270, 406] width 312 height 62
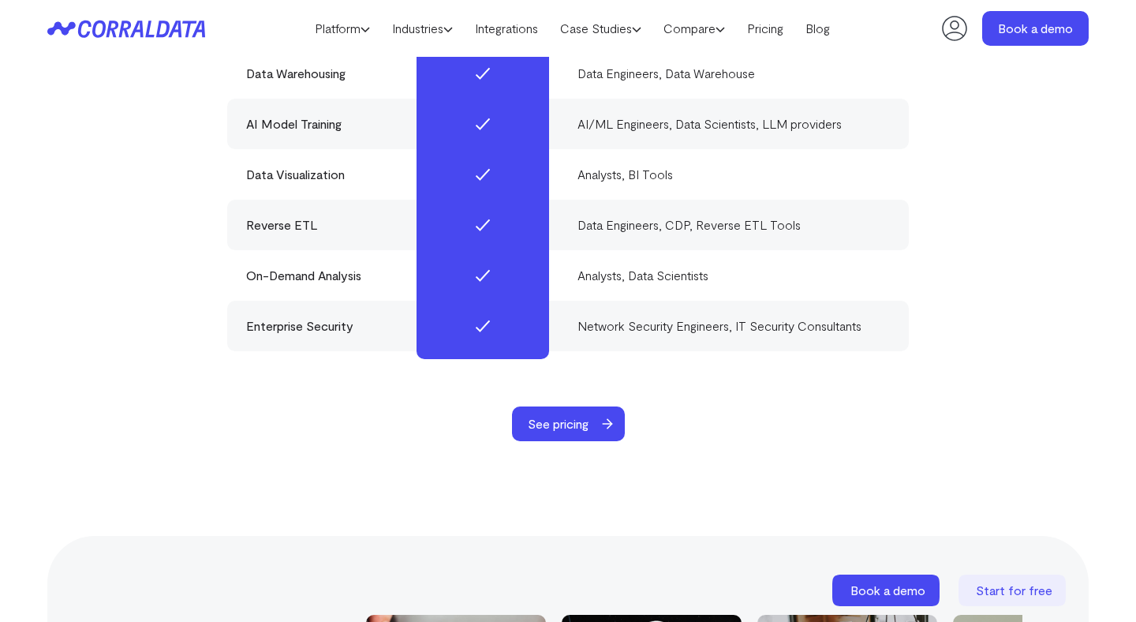
scroll to position [4863, 0]
